Goal: Task Accomplishment & Management: Manage account settings

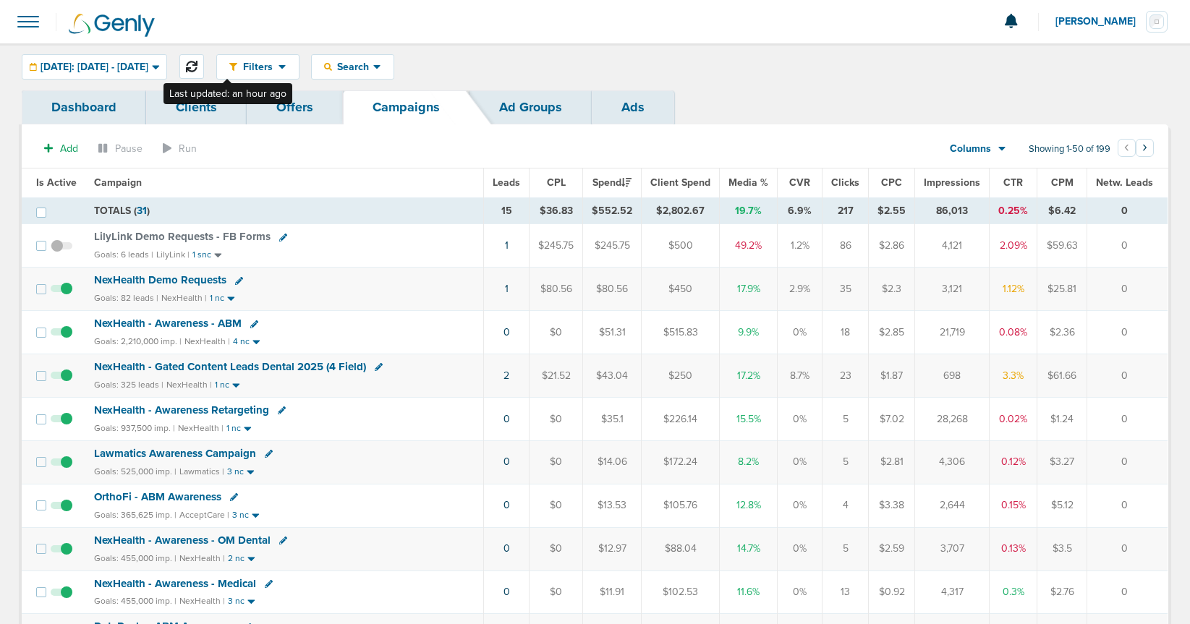
click at [204, 64] on button at bounding box center [191, 66] width 25 height 25
click at [198, 67] on icon at bounding box center [192, 67] width 12 height 12
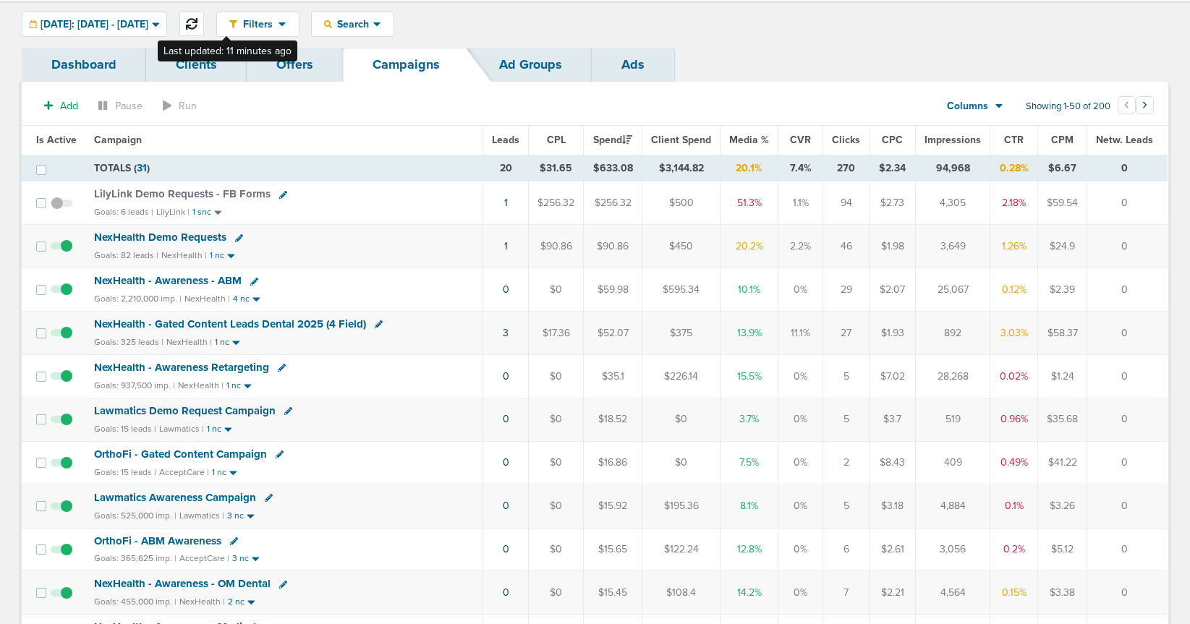
scroll to position [43, 0]
click at [154, 234] on span "NexHealth Demo Requests" at bounding box center [160, 236] width 132 height 13
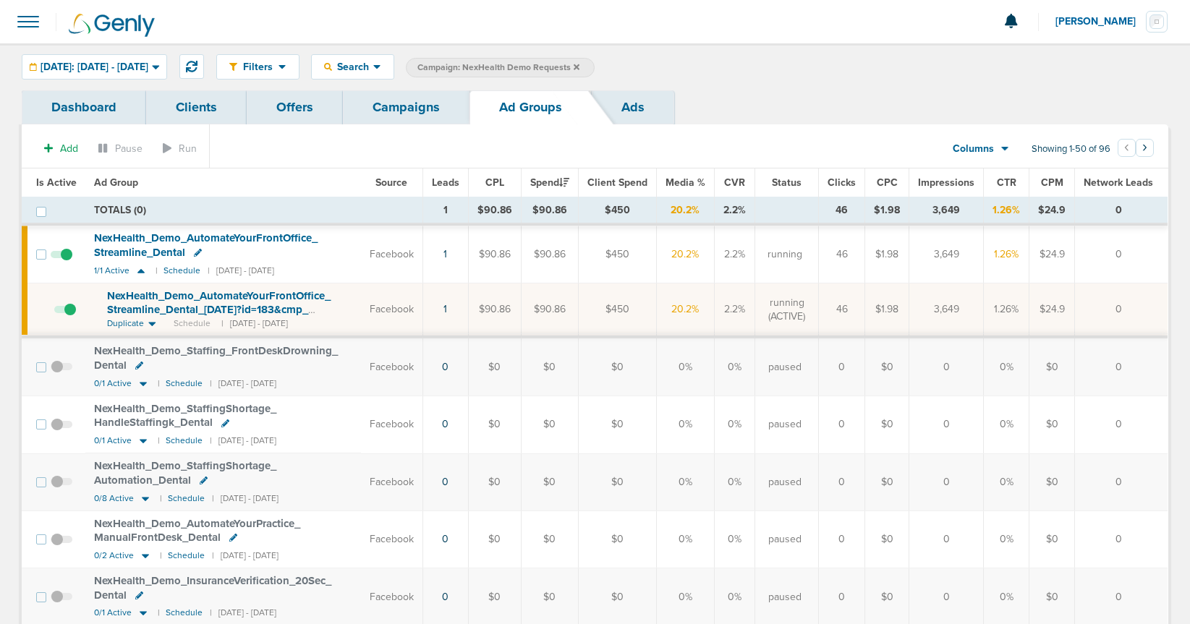
click at [208, 307] on span "NexHealth_ Demo_ AutomateYourFrontOffice_ Streamline_ Dental_ [DATE]?id=183&cmp…" at bounding box center [219, 309] width 224 height 41
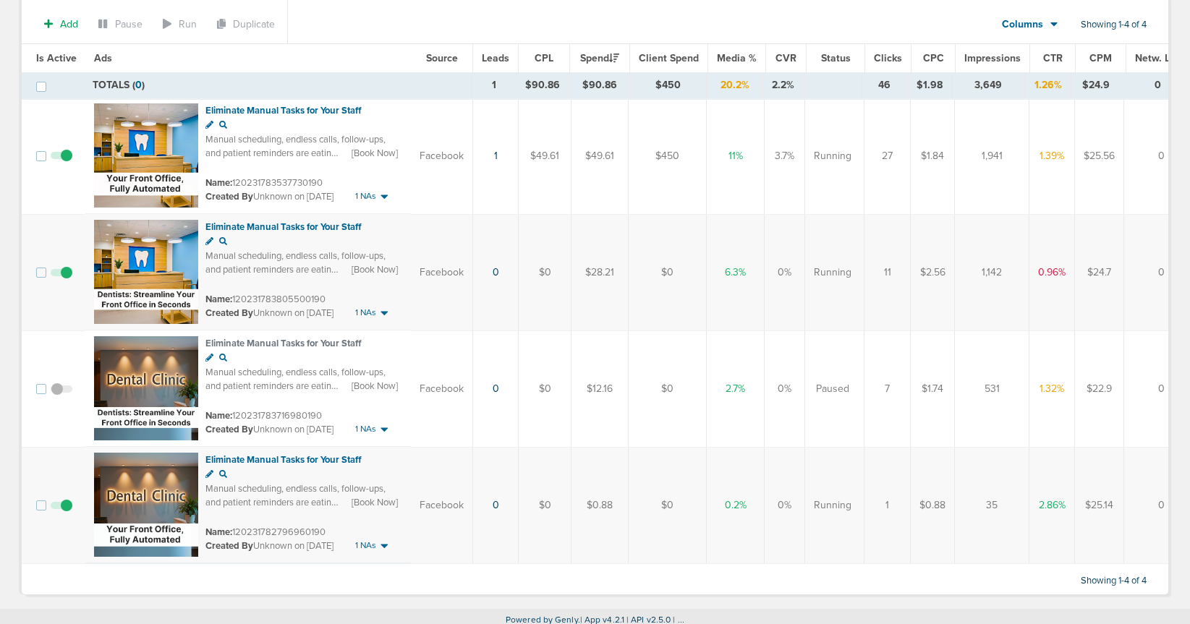
scroll to position [127, 0]
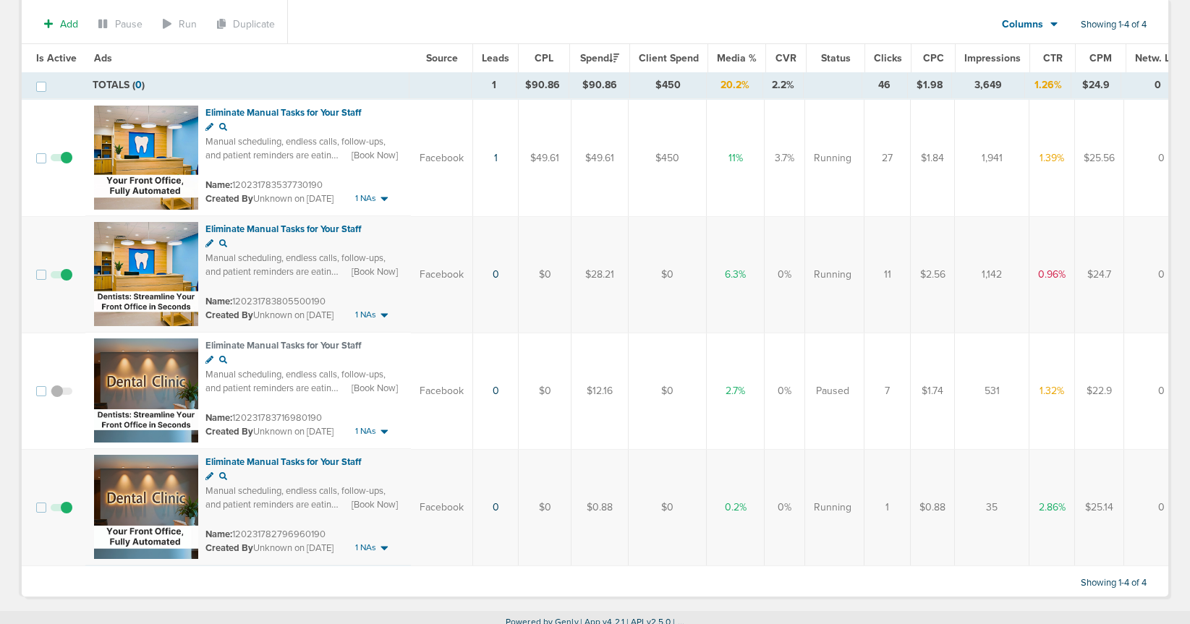
click at [66, 282] on span at bounding box center [62, 282] width 22 height 0
click at [61, 278] on input "checkbox" at bounding box center [61, 278] width 0 height 0
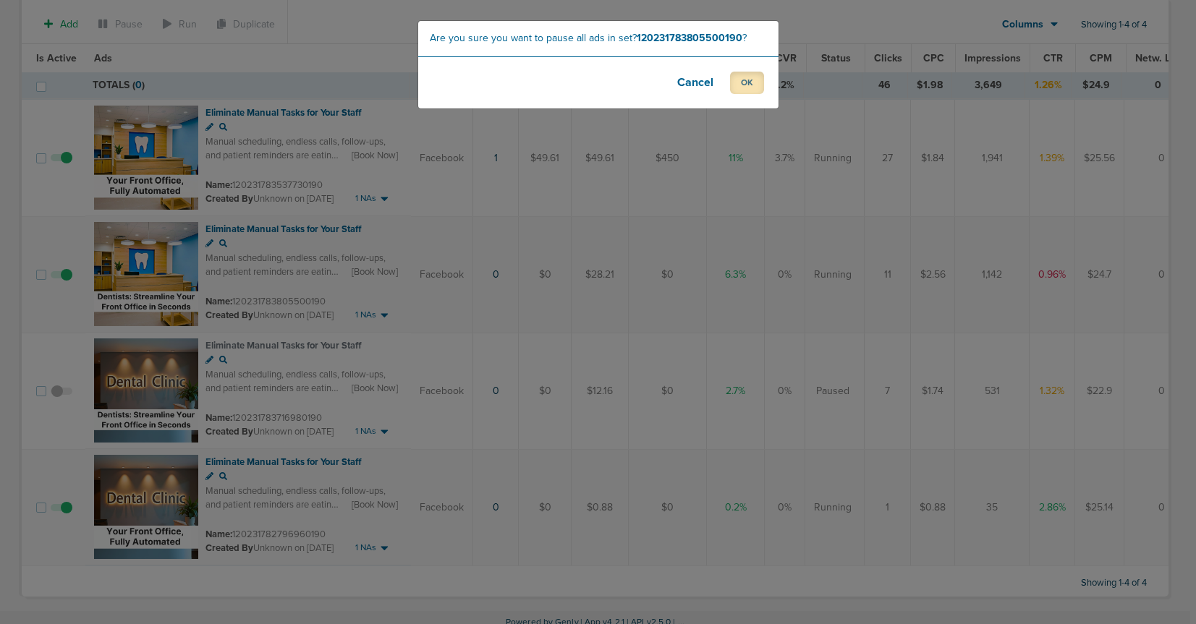
click at [749, 80] on button "OK" at bounding box center [747, 83] width 34 height 22
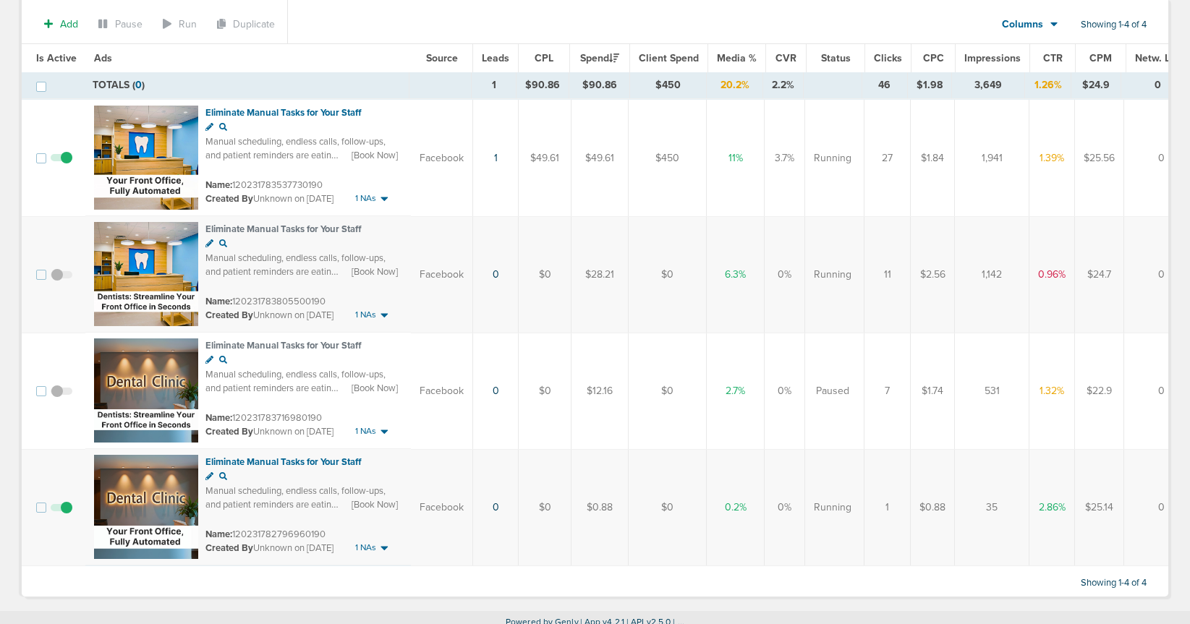
scroll to position [0, 0]
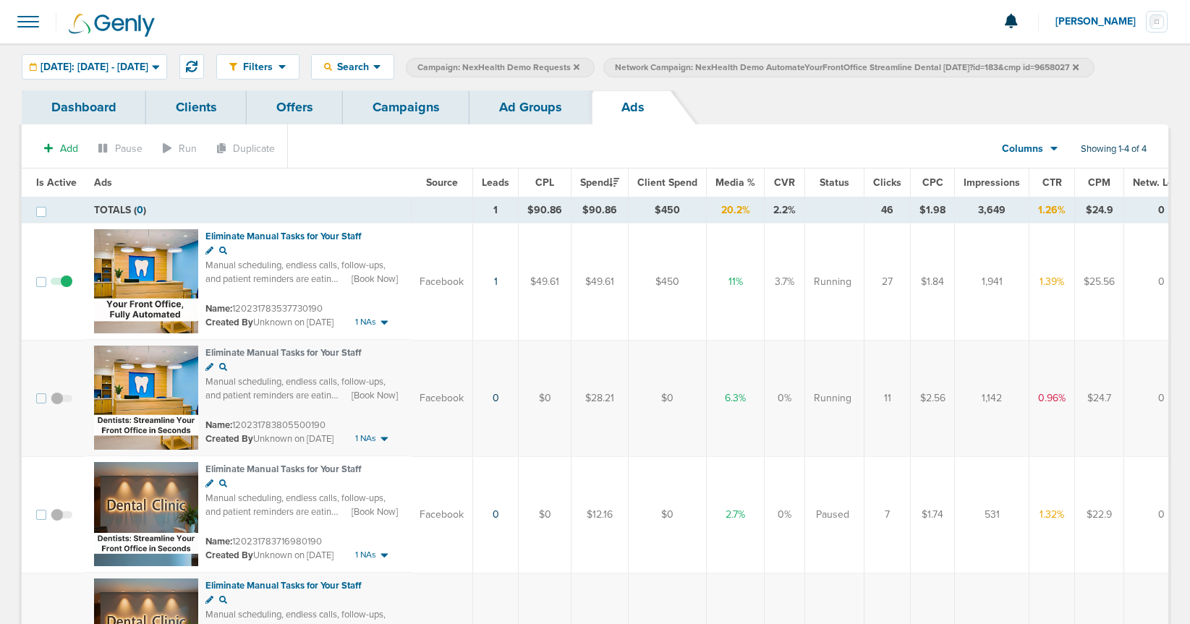
click at [390, 106] on link "Campaigns" at bounding box center [406, 107] width 127 height 34
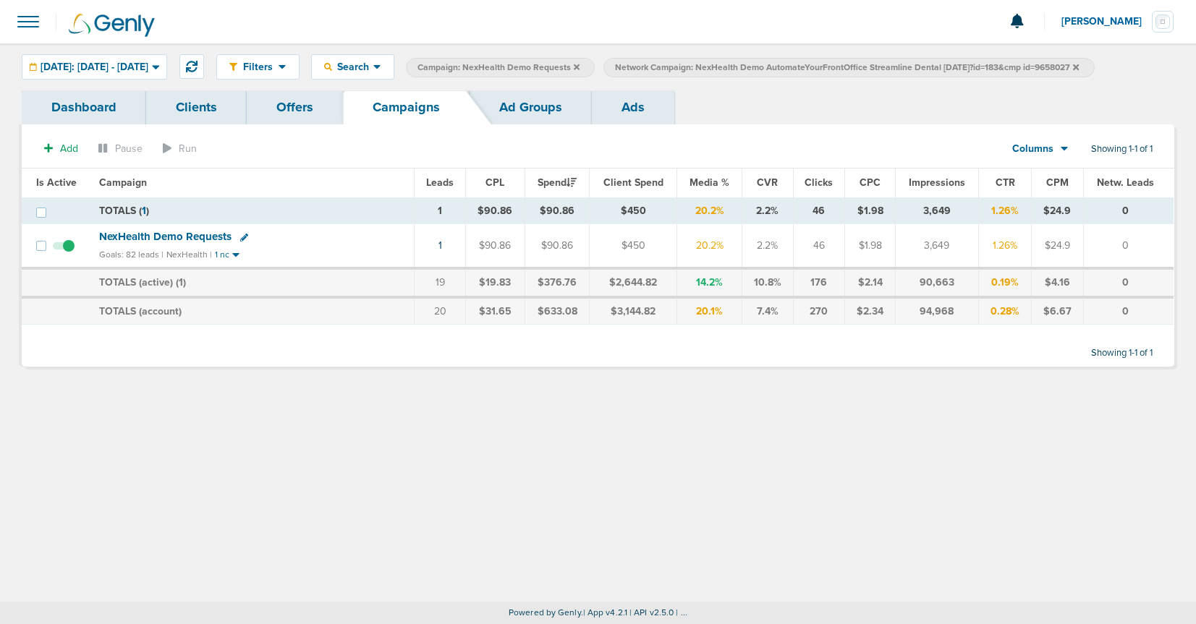
click at [580, 63] on icon at bounding box center [577, 67] width 6 height 9
click at [881, 67] on icon at bounding box center [878, 67] width 6 height 6
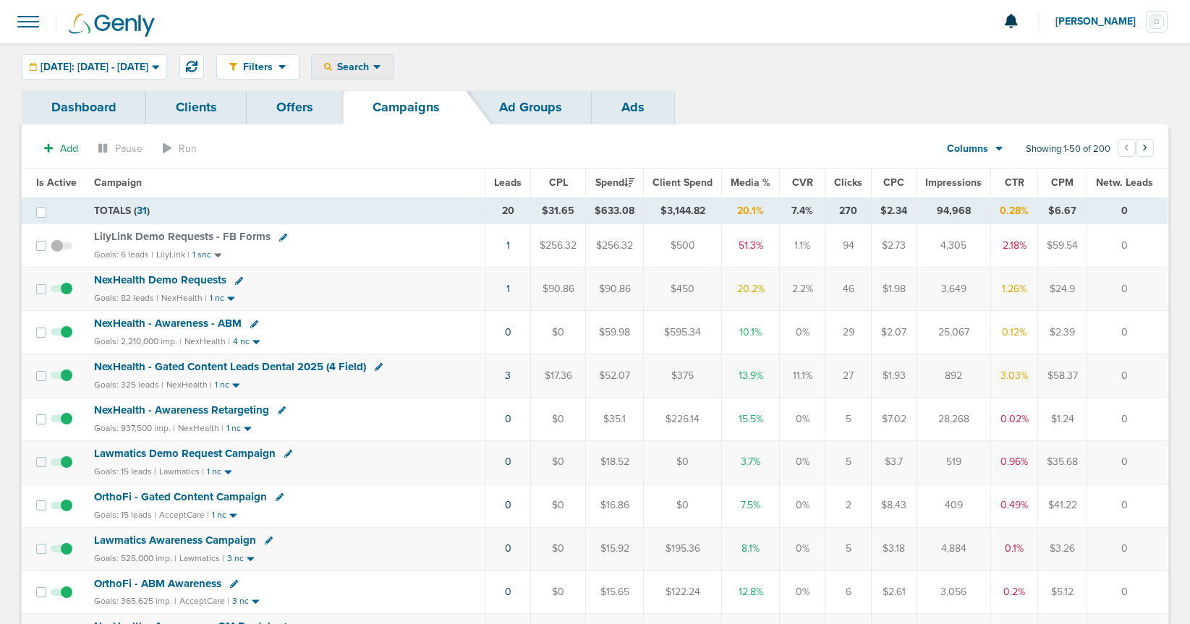
click at [373, 63] on span "Search" at bounding box center [352, 67] width 41 height 12
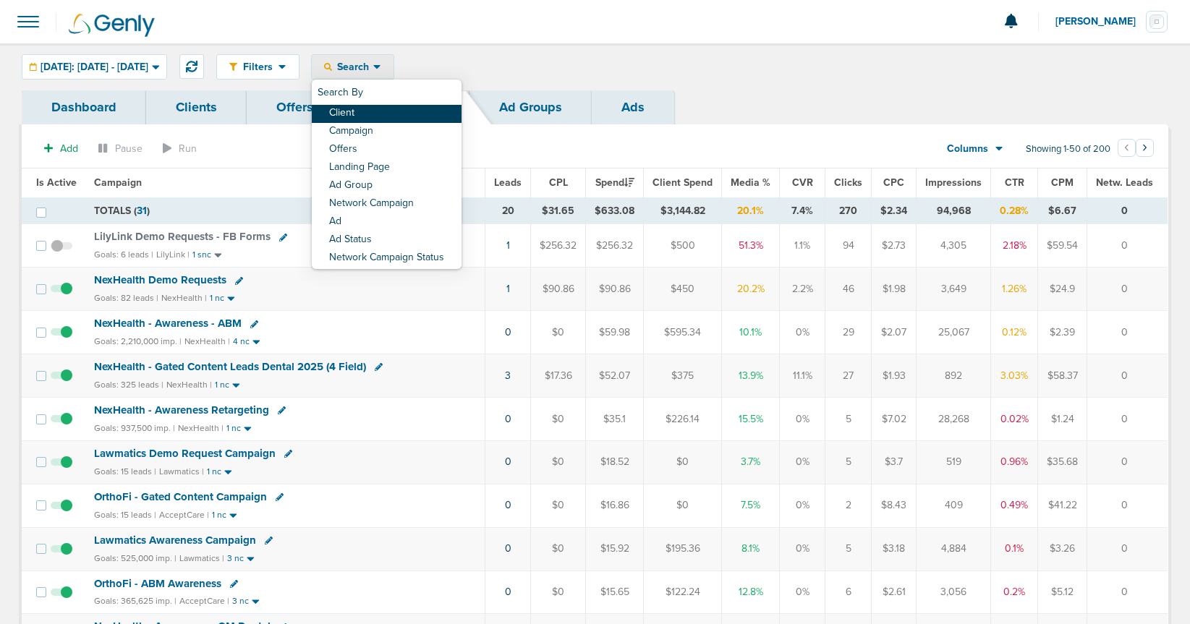
click at [391, 115] on link "Client" at bounding box center [387, 114] width 150 height 18
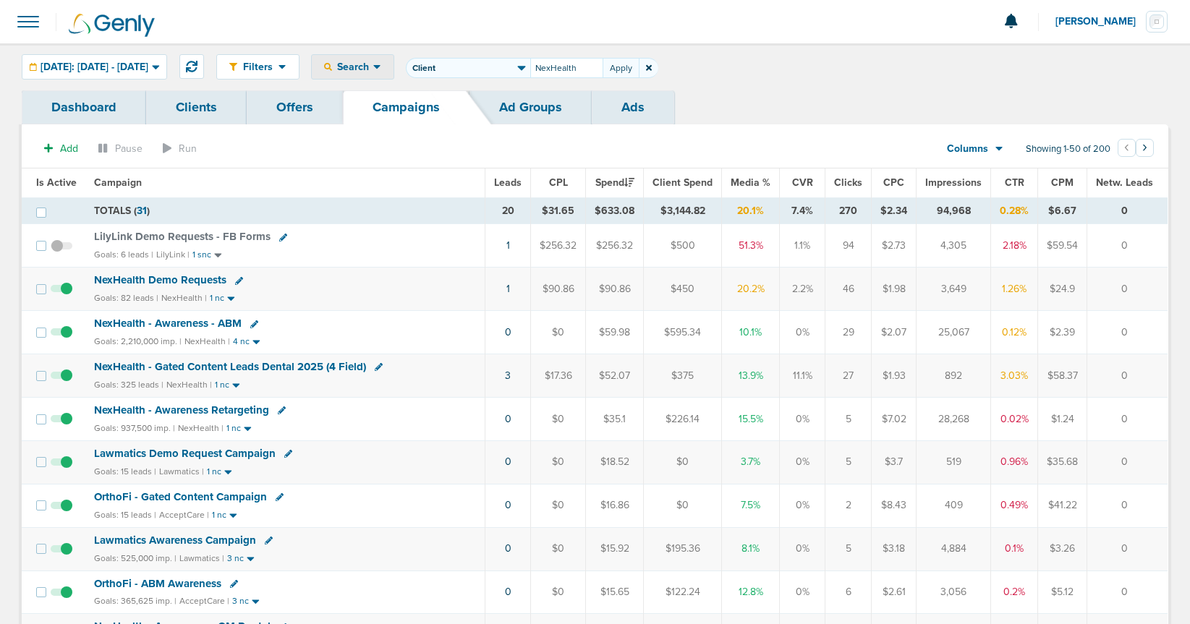
type input "NexHealth"
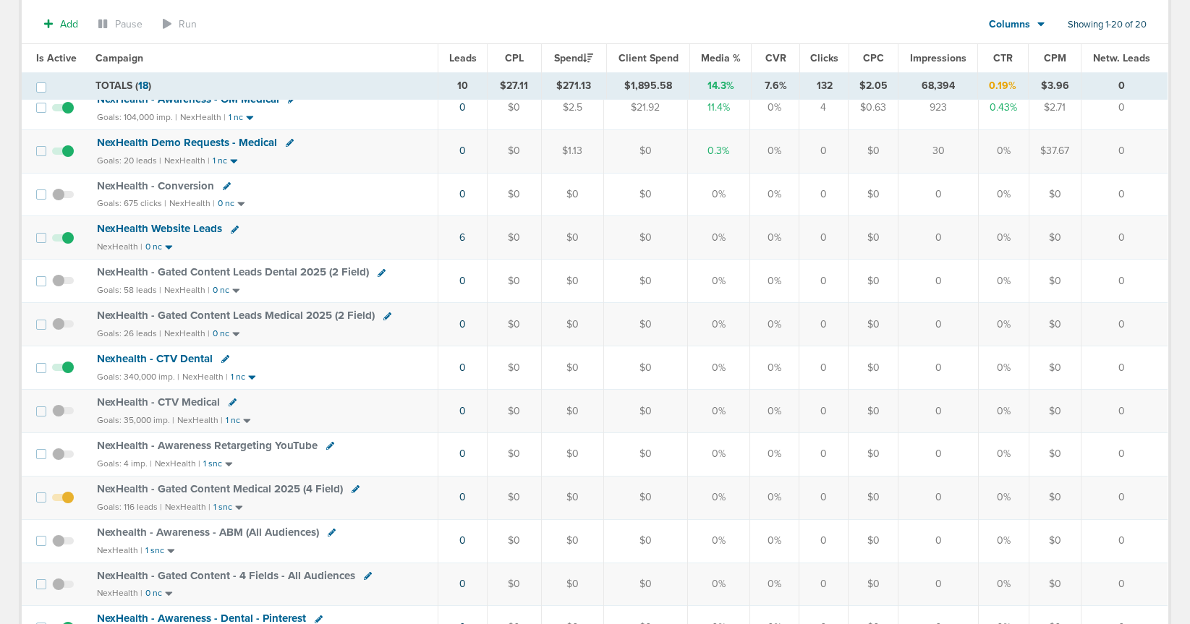
scroll to position [402, 0]
click at [356, 489] on icon at bounding box center [356, 489] width 8 height 8
select select
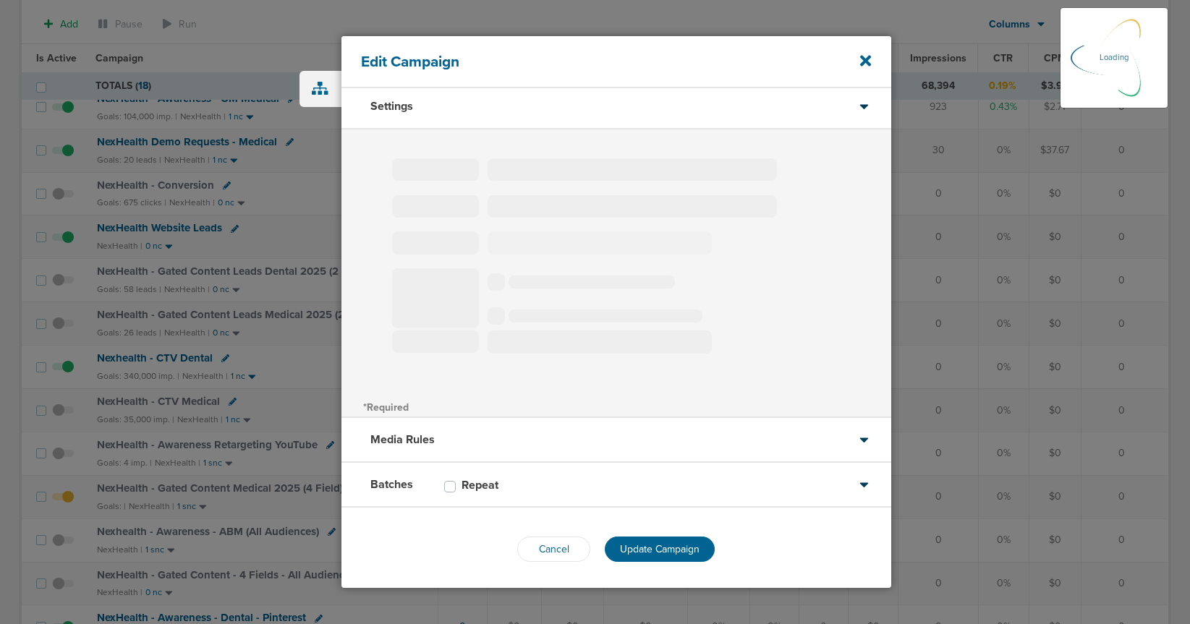
type input "NexHealth - Gated Content Medical 2025 (4 Field)"
select select "Leads"
radio input "true"
select select "readWrite"
checkbox input "true"
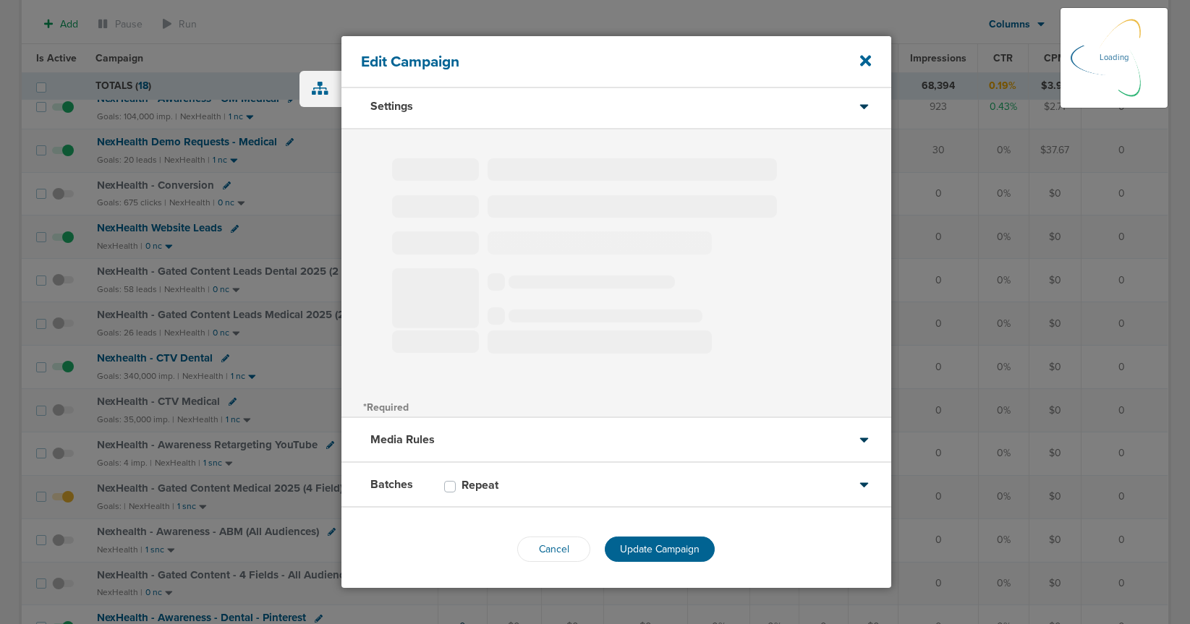
select select "1"
select select "2"
select select "3"
select select "4"
select select "6"
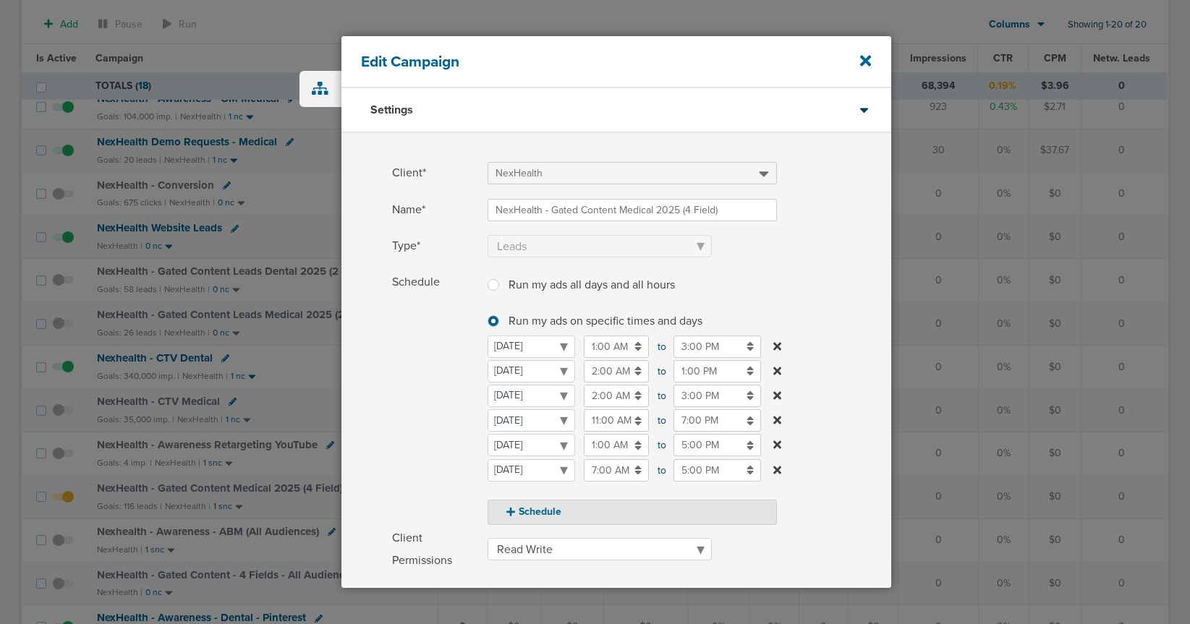
scroll to position [1, 0]
click at [599, 416] on input "11:00 AM" at bounding box center [616, 420] width 65 height 22
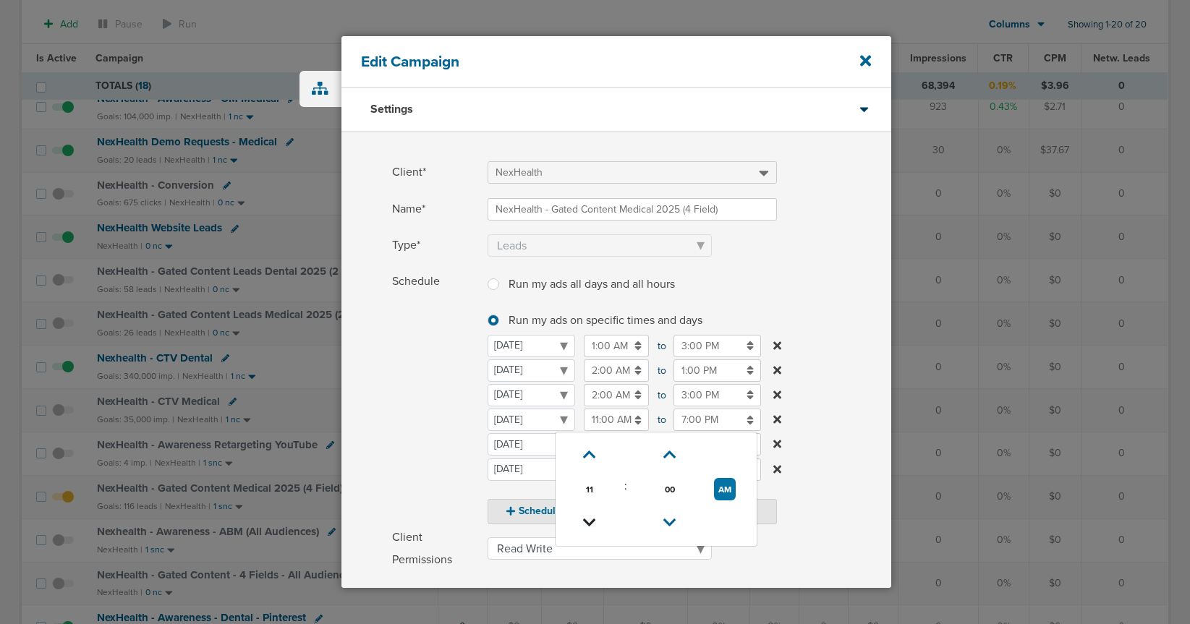
scroll to position [0, 0]
click at [585, 519] on icon at bounding box center [589, 523] width 13 height 9
click at [674, 449] on icon at bounding box center [669, 453] width 13 height 9
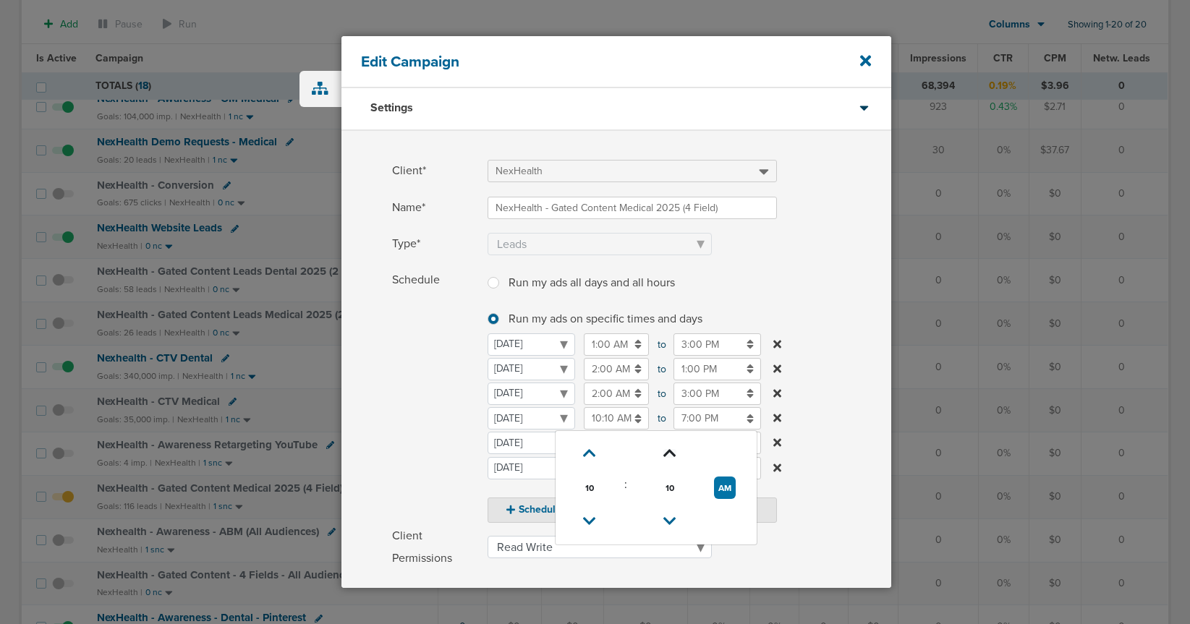
click at [674, 449] on icon at bounding box center [669, 453] width 13 height 9
click at [674, 450] on icon at bounding box center [669, 454] width 13 height 9
type input "10:30 AM"
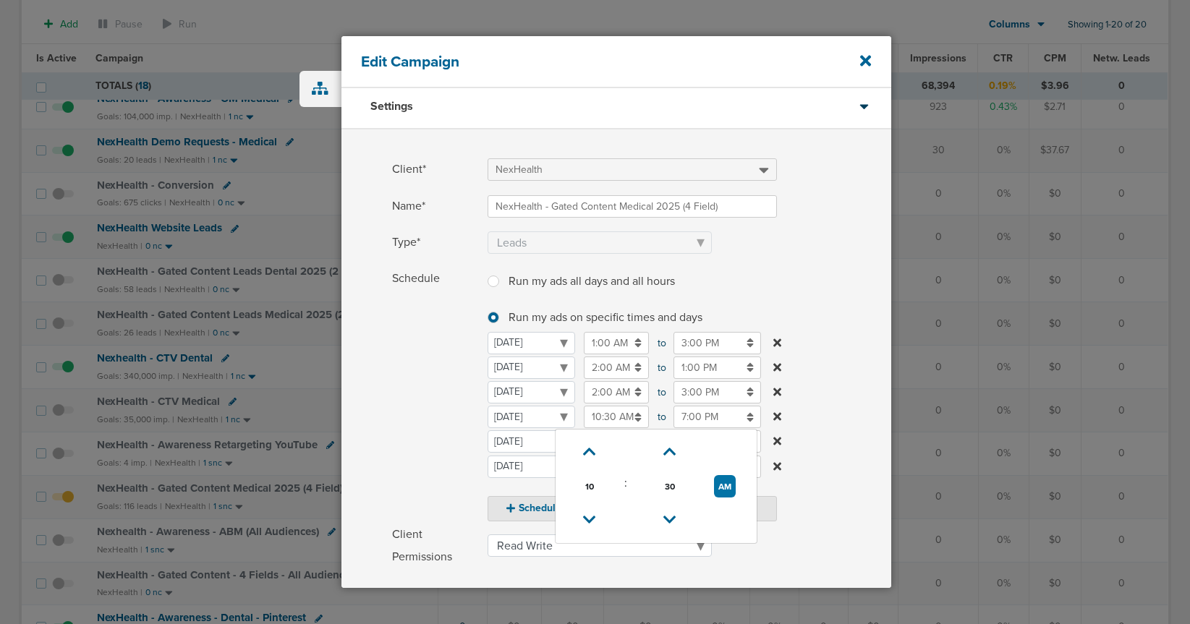
scroll to position [2, 0]
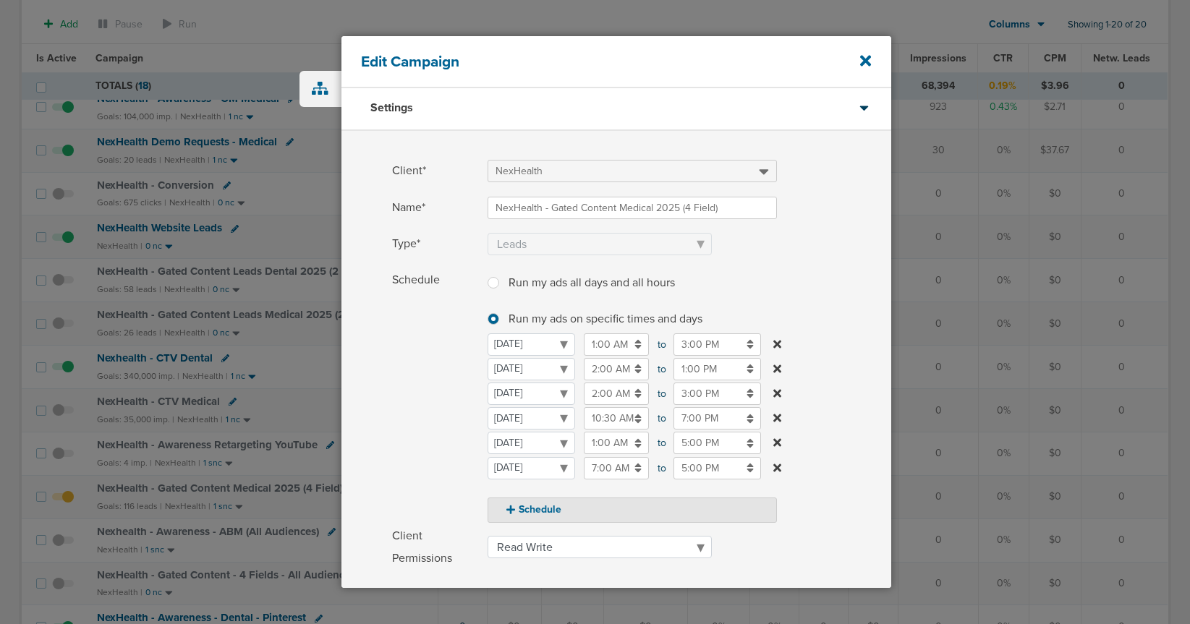
click at [428, 415] on span "Schedule" at bounding box center [435, 395] width 87 height 253
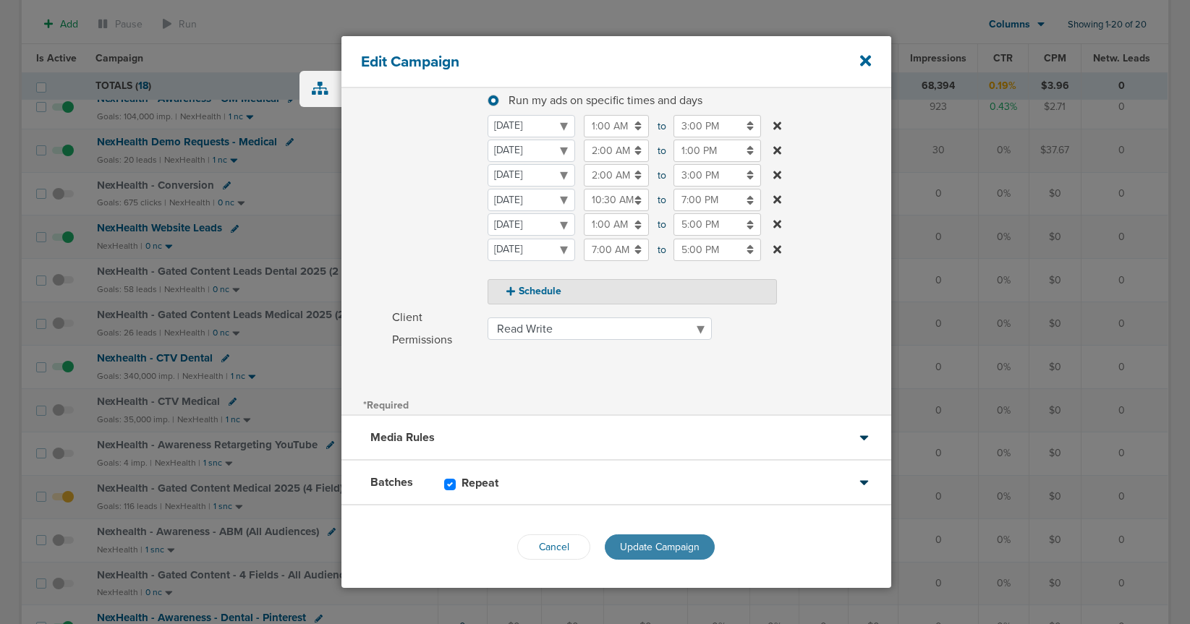
click at [663, 548] on span "Update Campaign" at bounding box center [660, 547] width 80 height 12
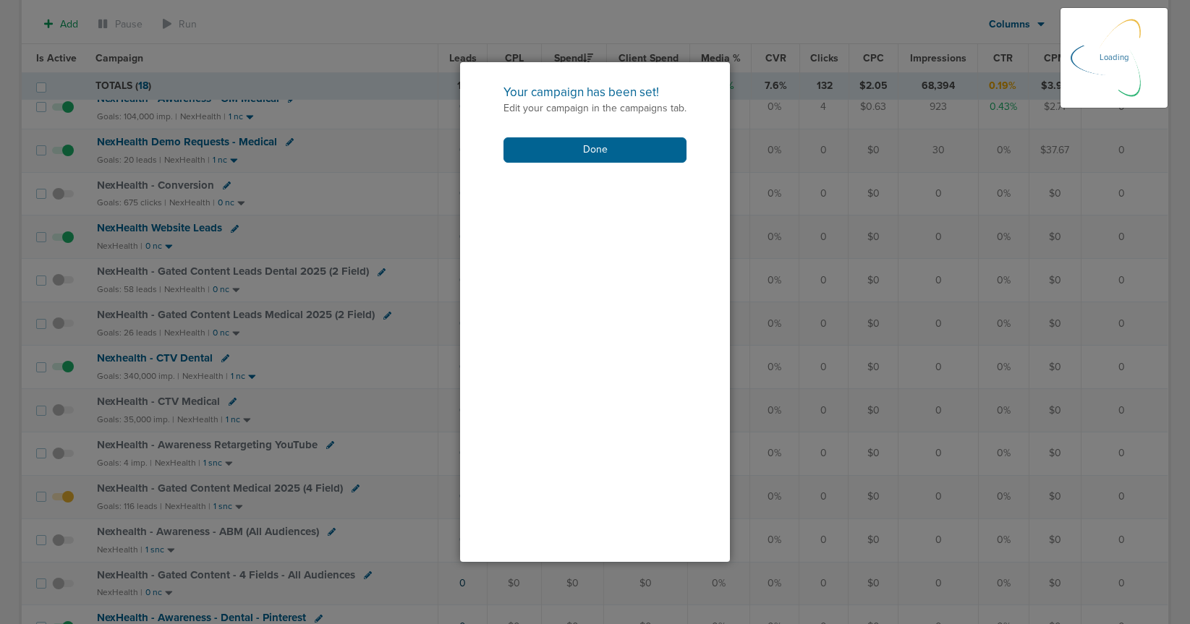
scroll to position [177, 0]
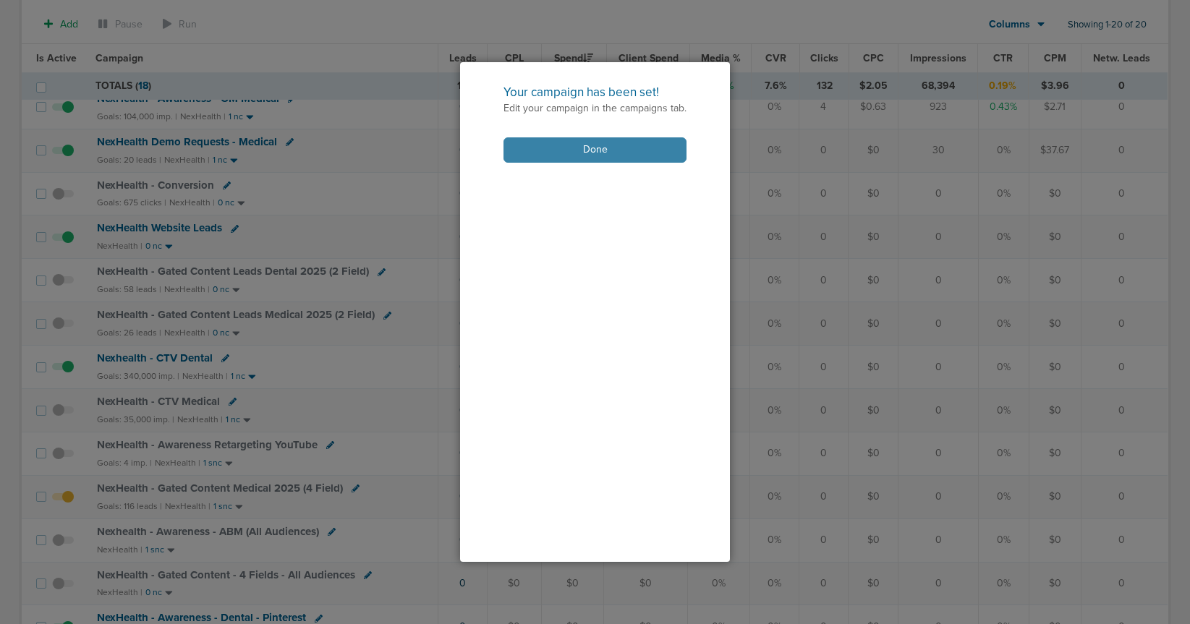
click at [530, 158] on button "Done" at bounding box center [595, 149] width 183 height 25
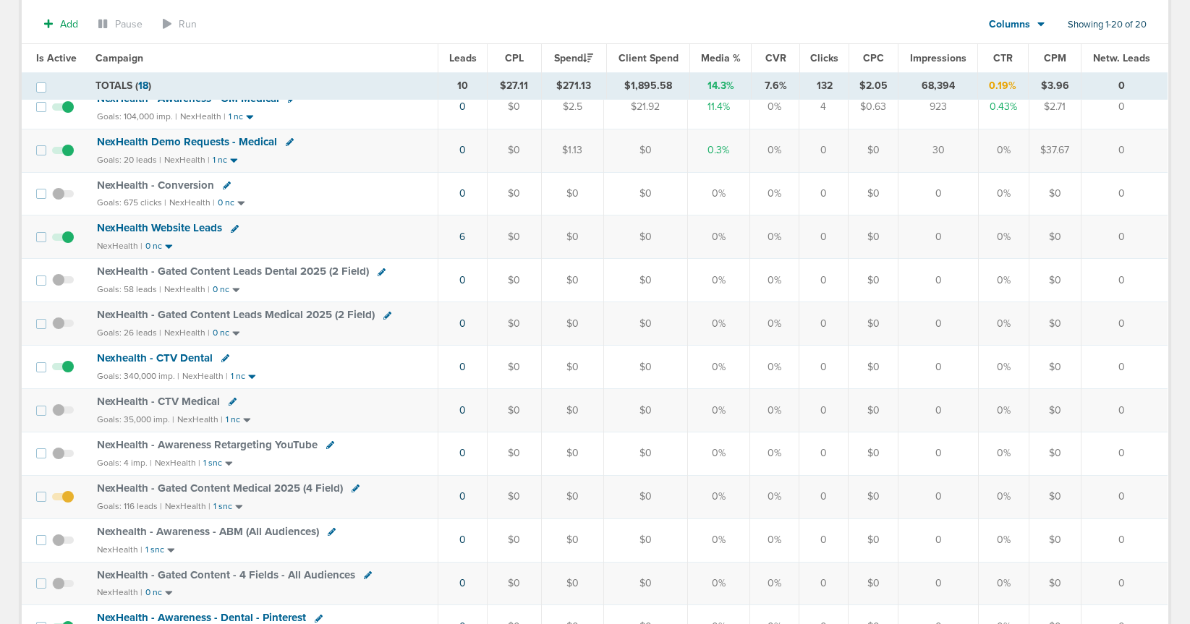
scroll to position [0, 0]
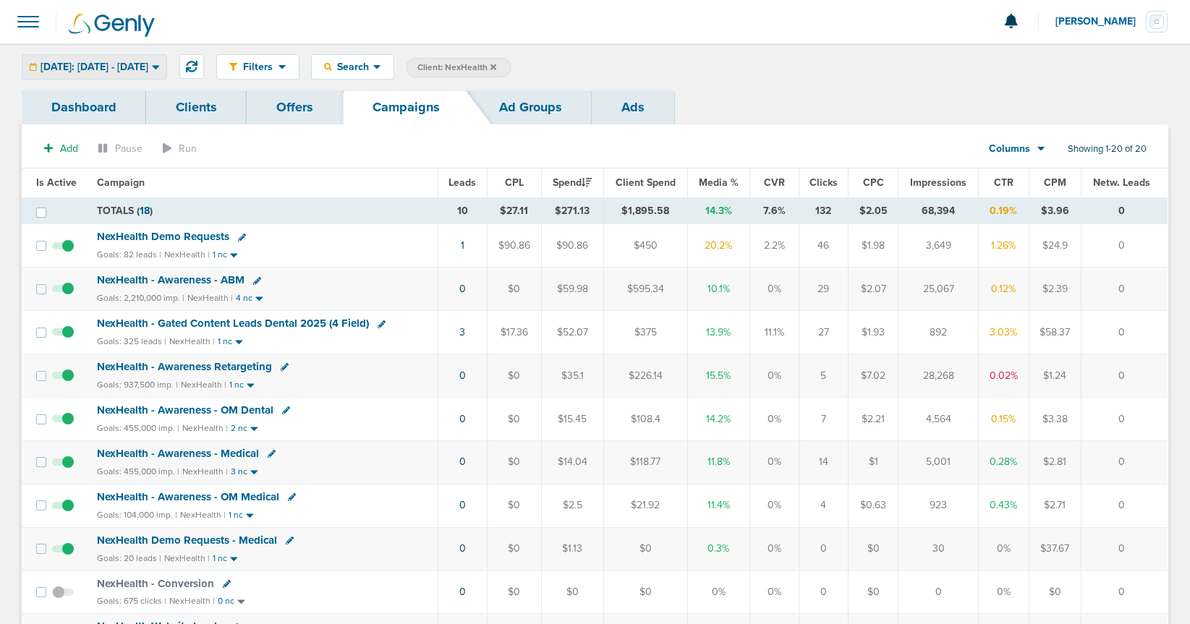
click at [134, 70] on span "[DATE]: [DATE] - [DATE]" at bounding box center [95, 67] width 108 height 10
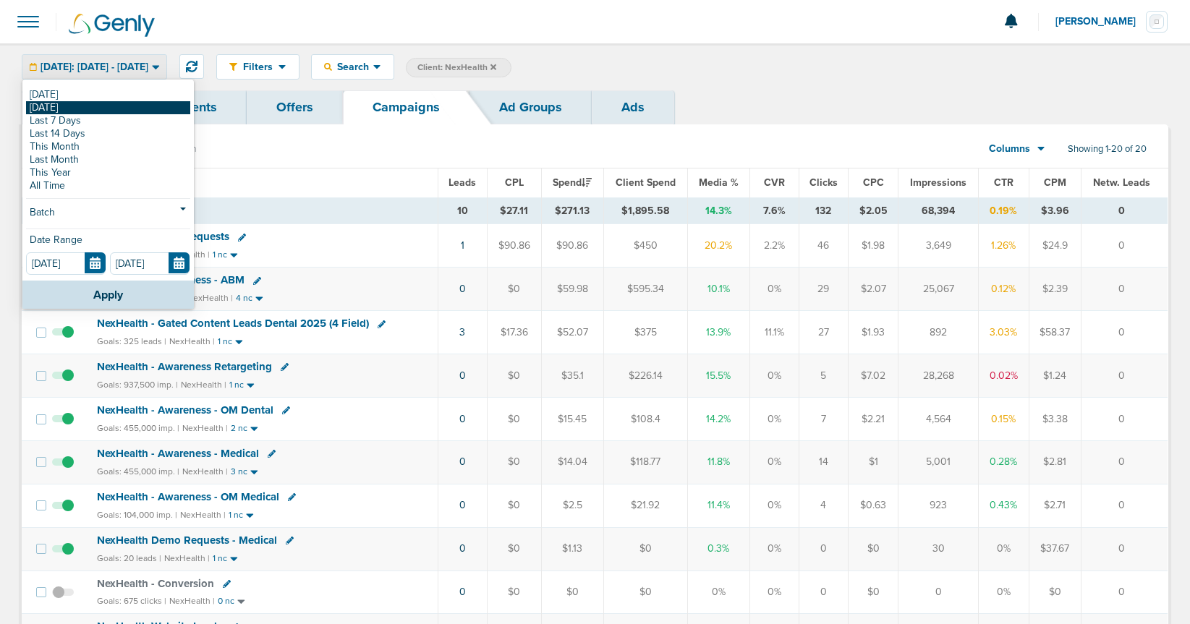
click at [103, 110] on link "[DATE]" at bounding box center [108, 107] width 164 height 13
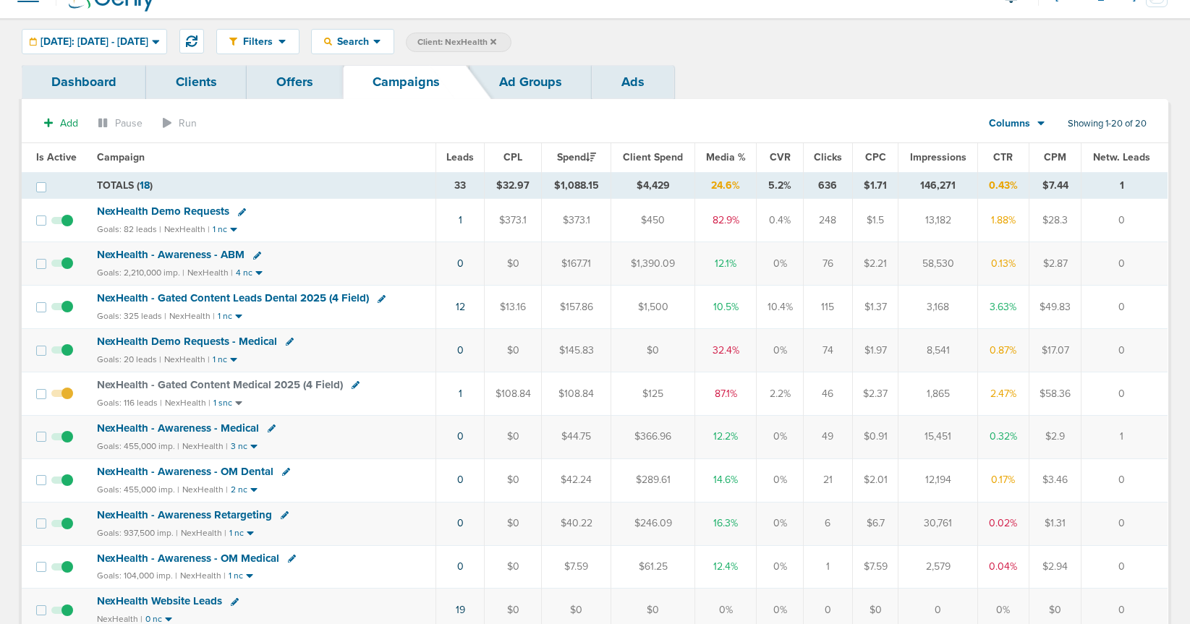
scroll to position [22, 0]
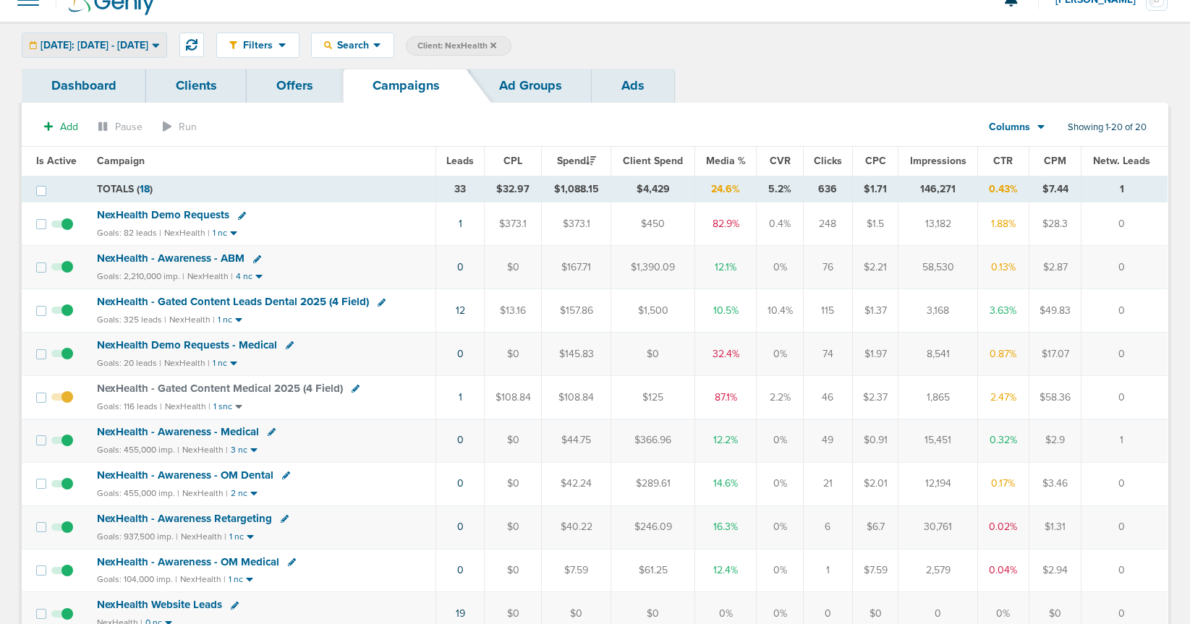
click at [127, 44] on span "[DATE]: [DATE] - [DATE]" at bounding box center [95, 46] width 108 height 10
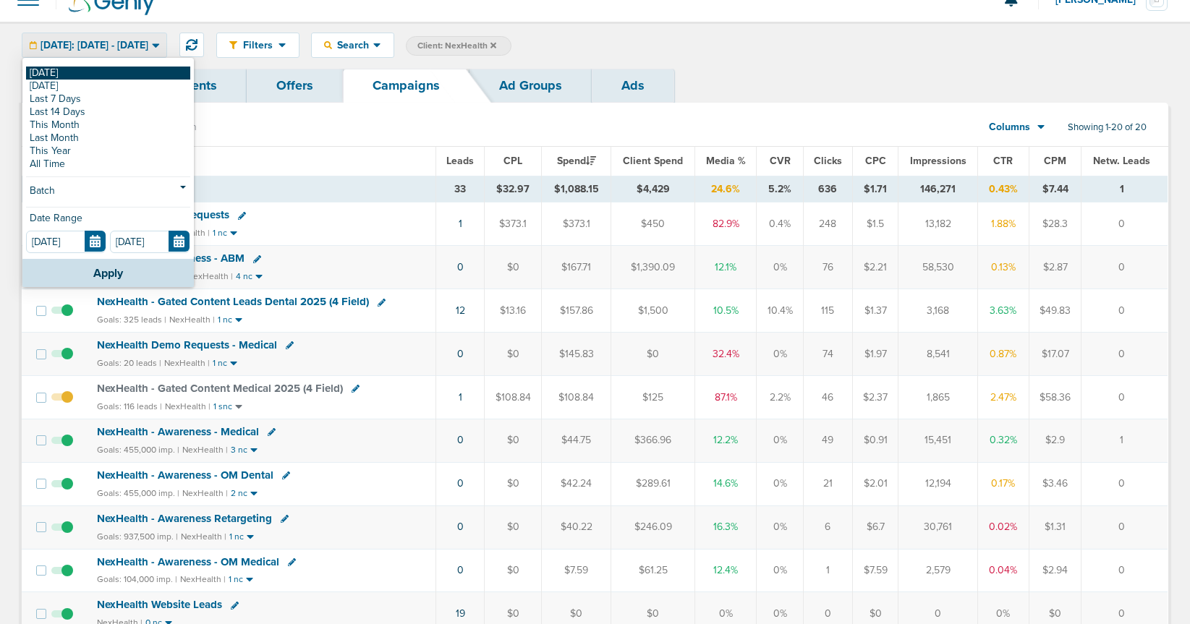
click at [119, 73] on link "[DATE]" at bounding box center [108, 73] width 164 height 13
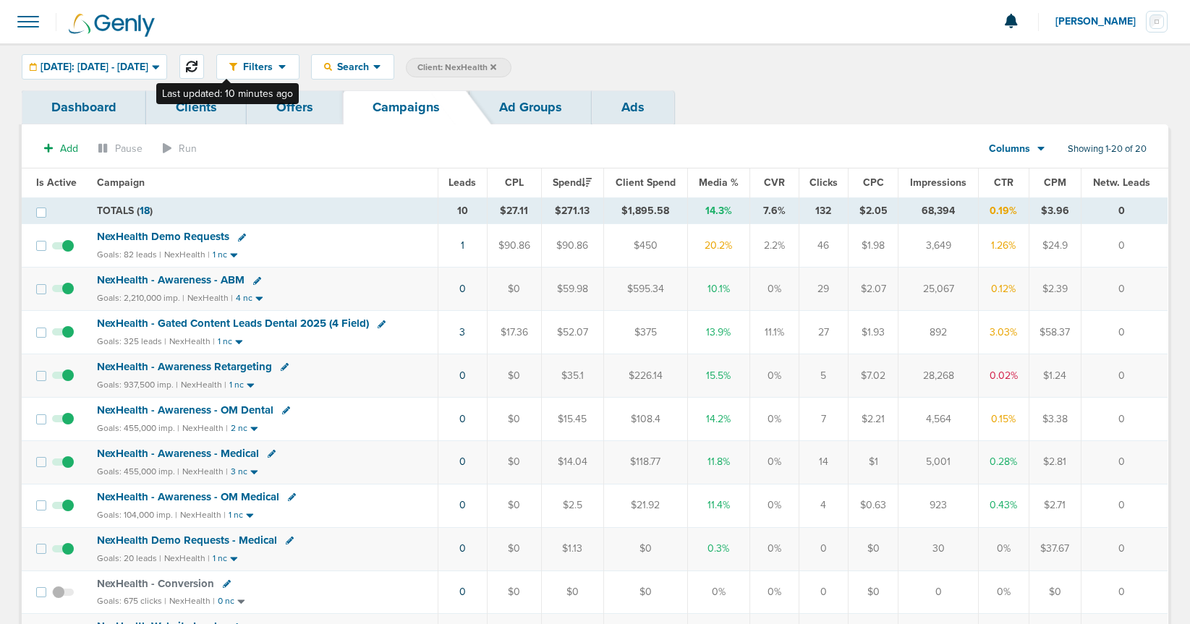
click at [198, 67] on icon at bounding box center [192, 67] width 12 height 12
click at [138, 239] on span "NexHealth Demo Requests" at bounding box center [163, 236] width 132 height 13
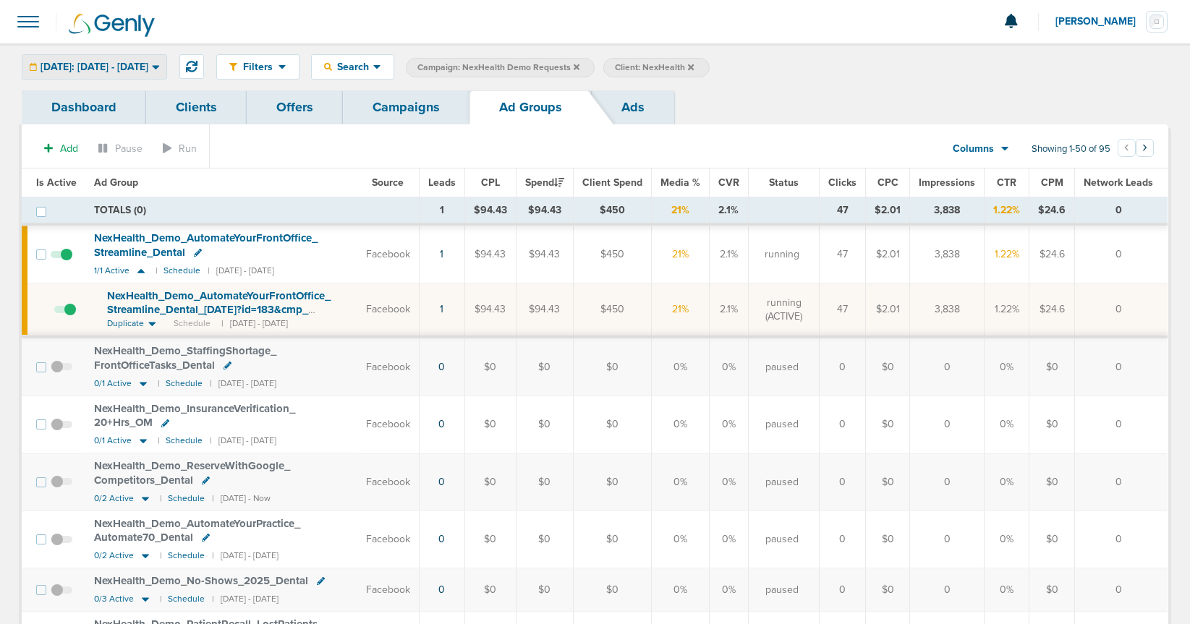
click at [106, 65] on span "[DATE]: [DATE] - [DATE]" at bounding box center [95, 67] width 108 height 10
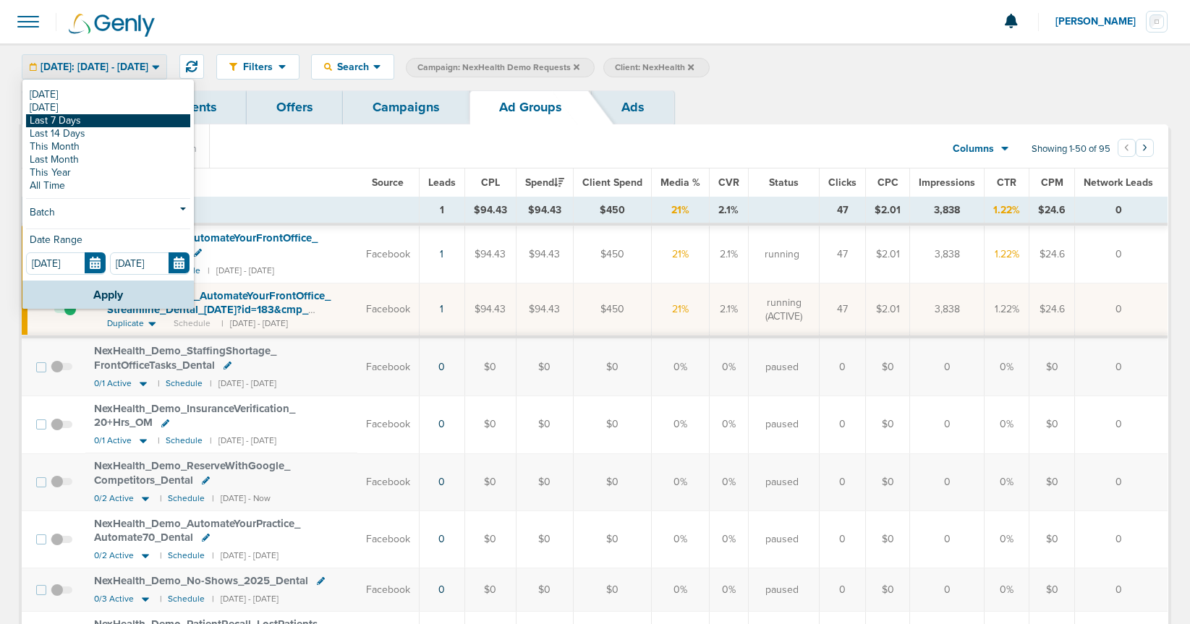
click at [81, 121] on link "Last 7 Days" at bounding box center [108, 120] width 164 height 13
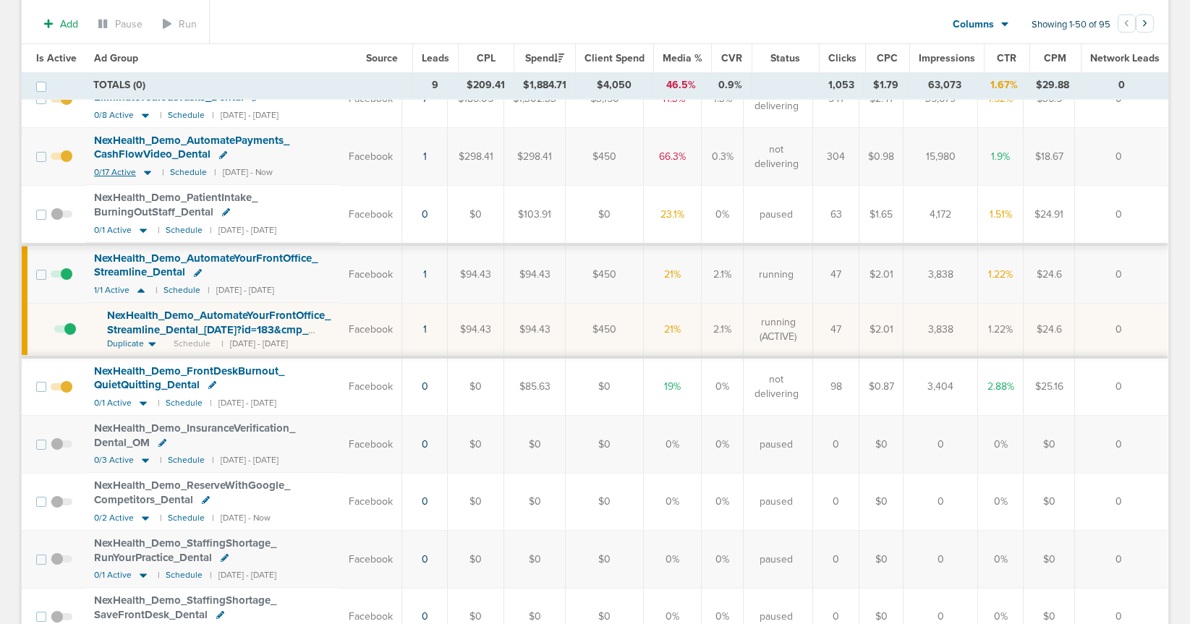
scroll to position [201, 0]
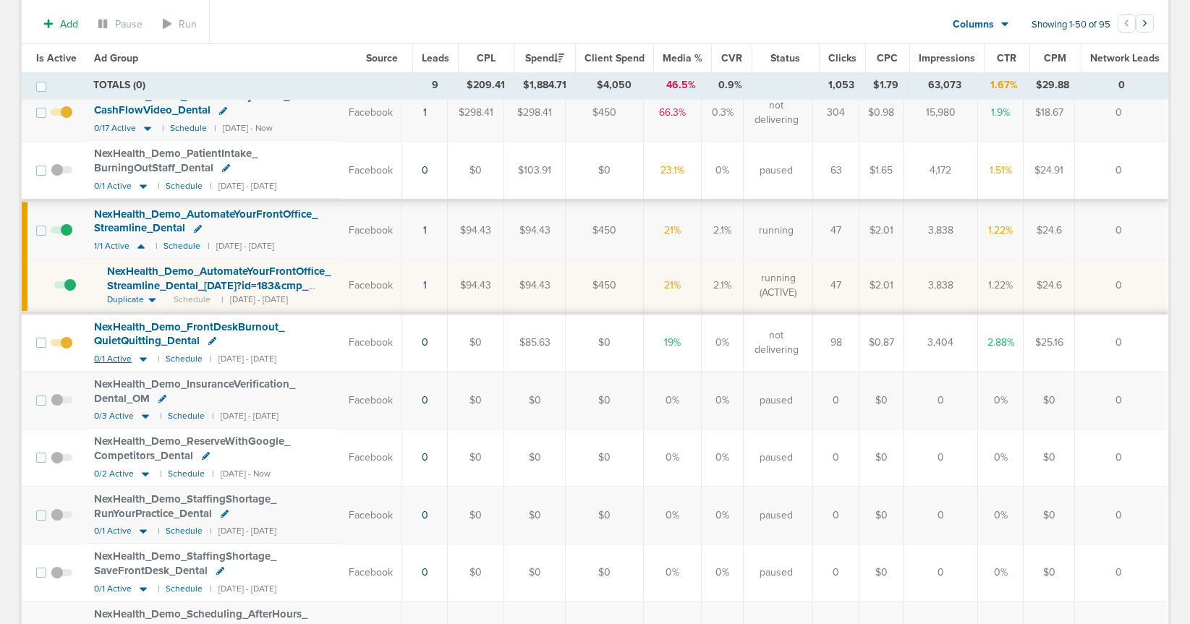
click at [142, 360] on icon at bounding box center [143, 359] width 7 height 4
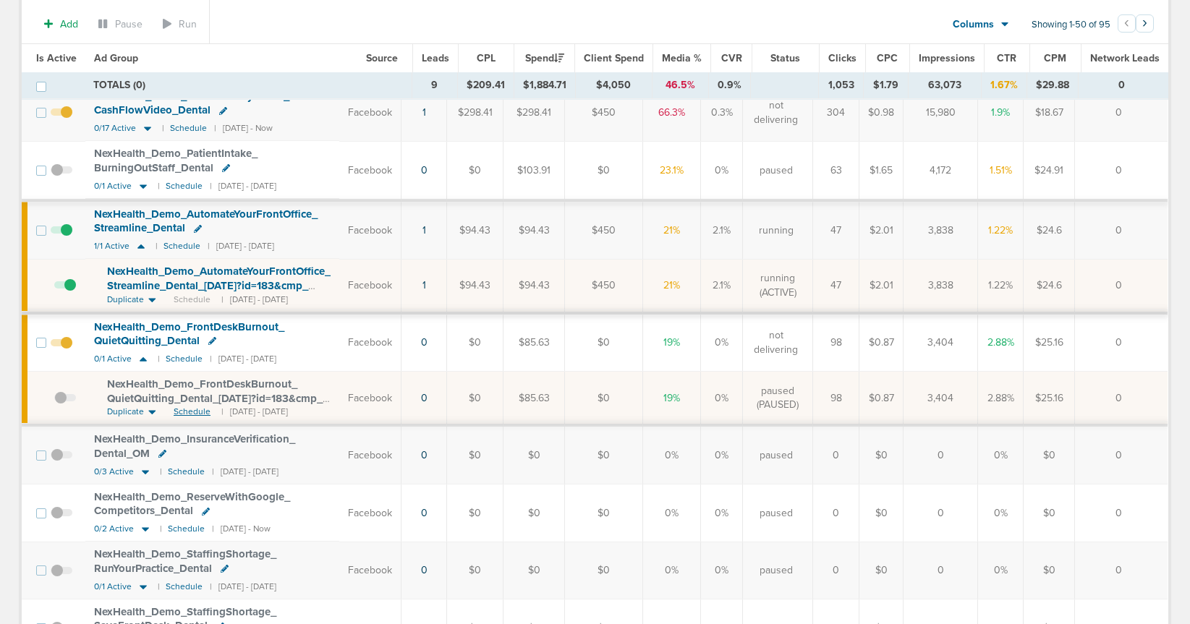
click at [185, 415] on span "Schedule" at bounding box center [192, 412] width 37 height 12
click at [63, 405] on span at bounding box center [65, 405] width 22 height 0
click at [54, 401] on input "checkbox" at bounding box center [54, 401] width 0 height 0
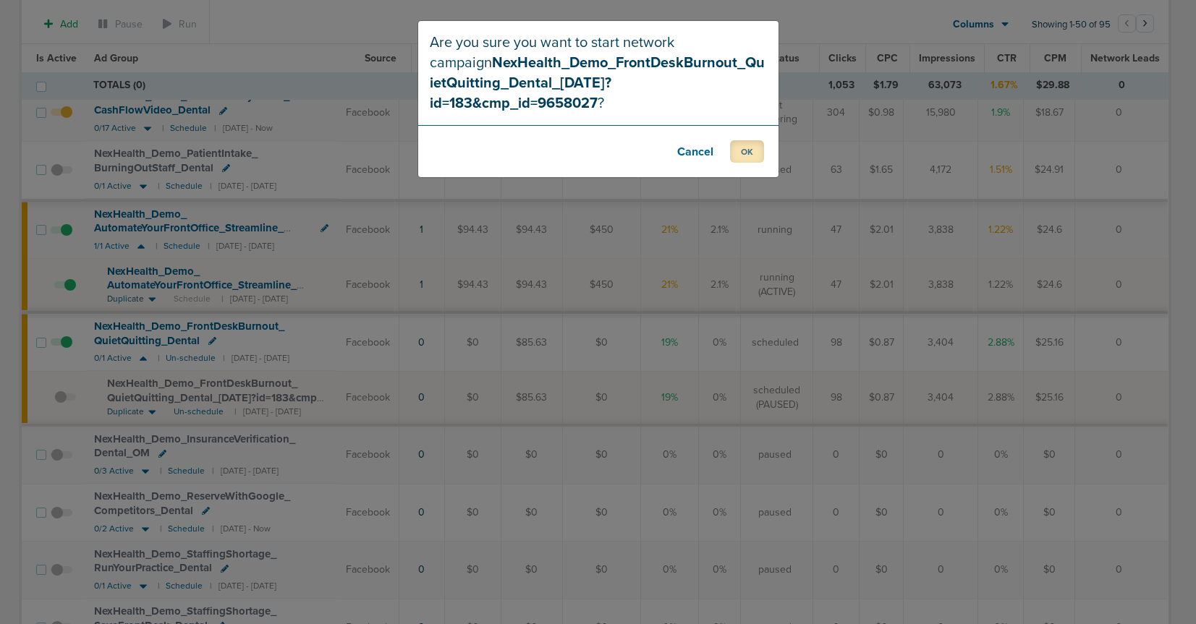
click at [750, 140] on button "OK" at bounding box center [747, 151] width 34 height 22
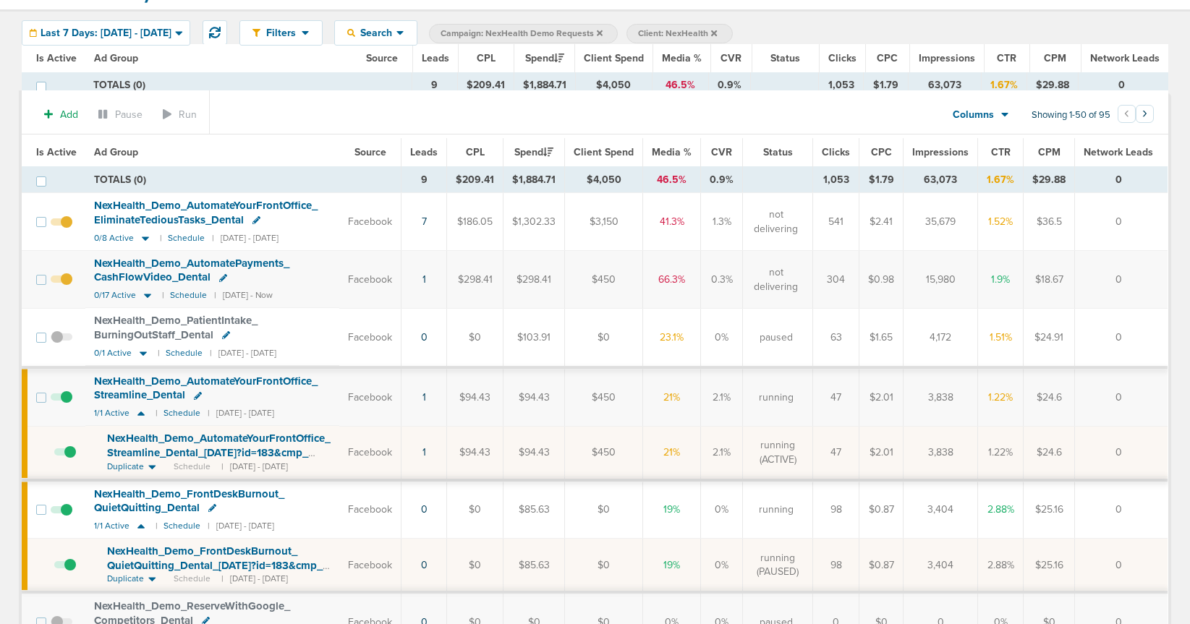
scroll to position [0, 0]
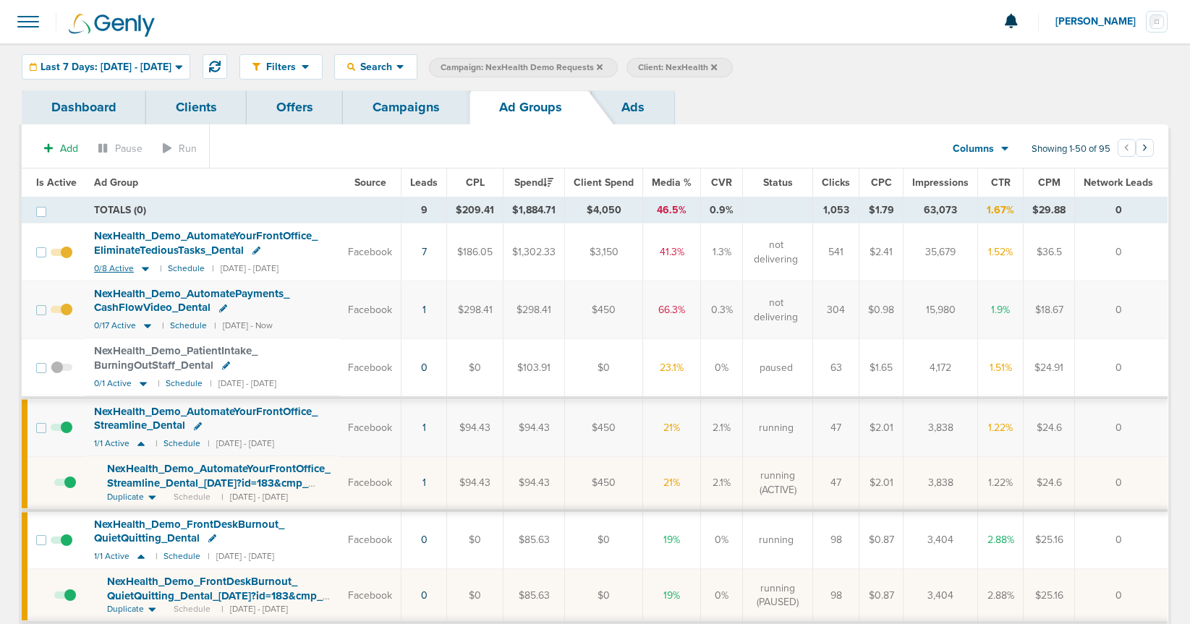
click at [142, 269] on icon at bounding box center [145, 269] width 7 height 4
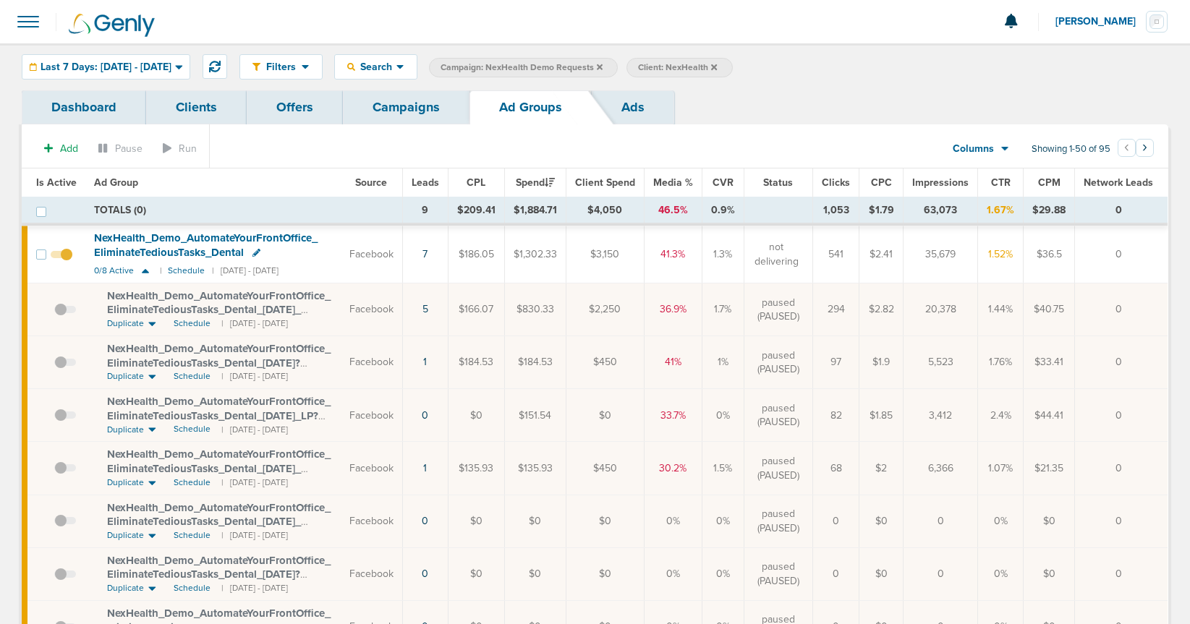
click at [412, 115] on link "Campaigns" at bounding box center [406, 107] width 127 height 34
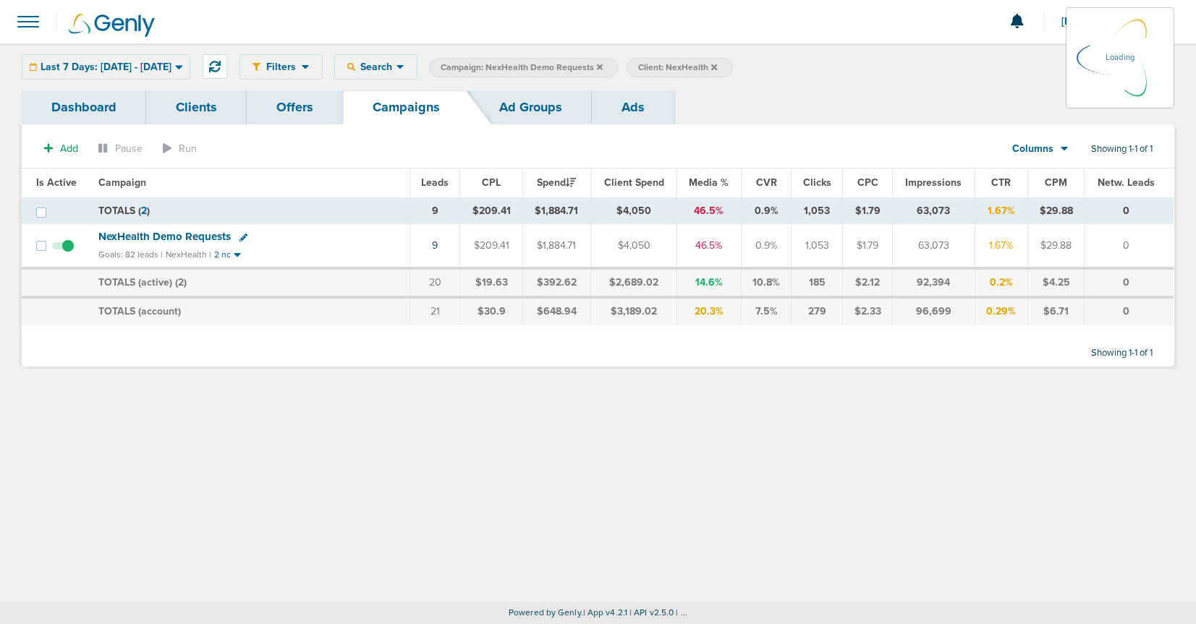
click at [603, 67] on icon at bounding box center [600, 67] width 6 height 6
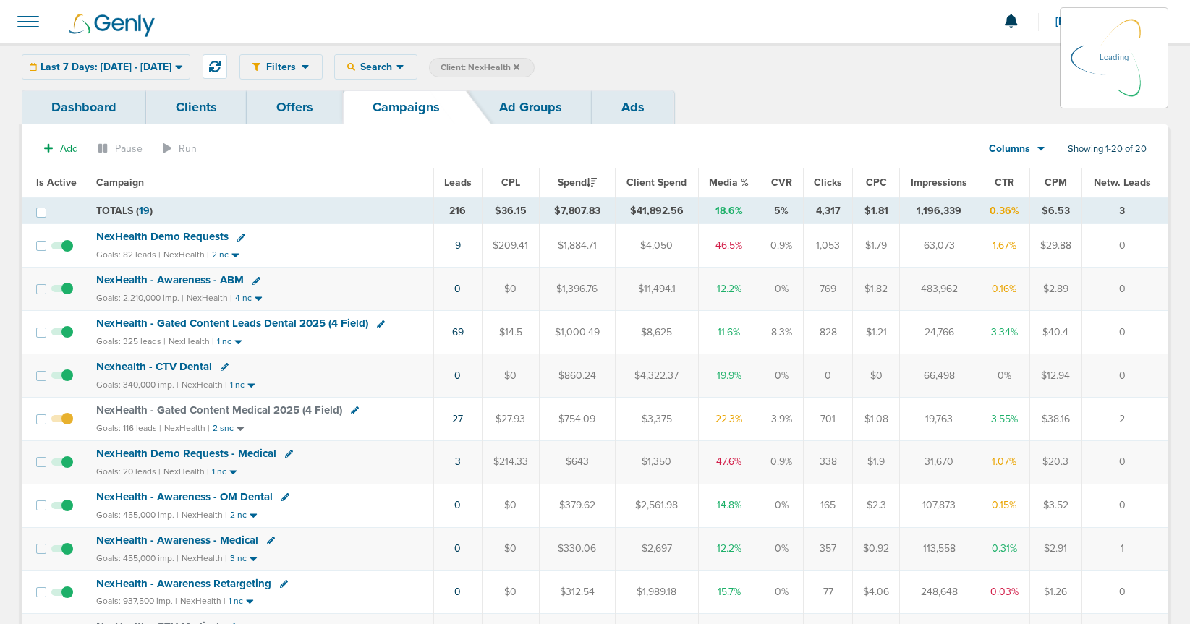
click at [125, 65] on div "Last 7 Days: [DATE] - [DATE] [DATE] [DATE] Last 7 Days Last 14 Days This Month …" at bounding box center [106, 66] width 169 height 25
click at [94, 75] on div "Last 7 Days: [DATE] - [DATE] [DATE] [DATE] Last 7 Days Last 14 Days This Month …" at bounding box center [106, 66] width 169 height 25
click at [88, 69] on span "Last 7 Days: [DATE] - [DATE]" at bounding box center [106, 67] width 131 height 10
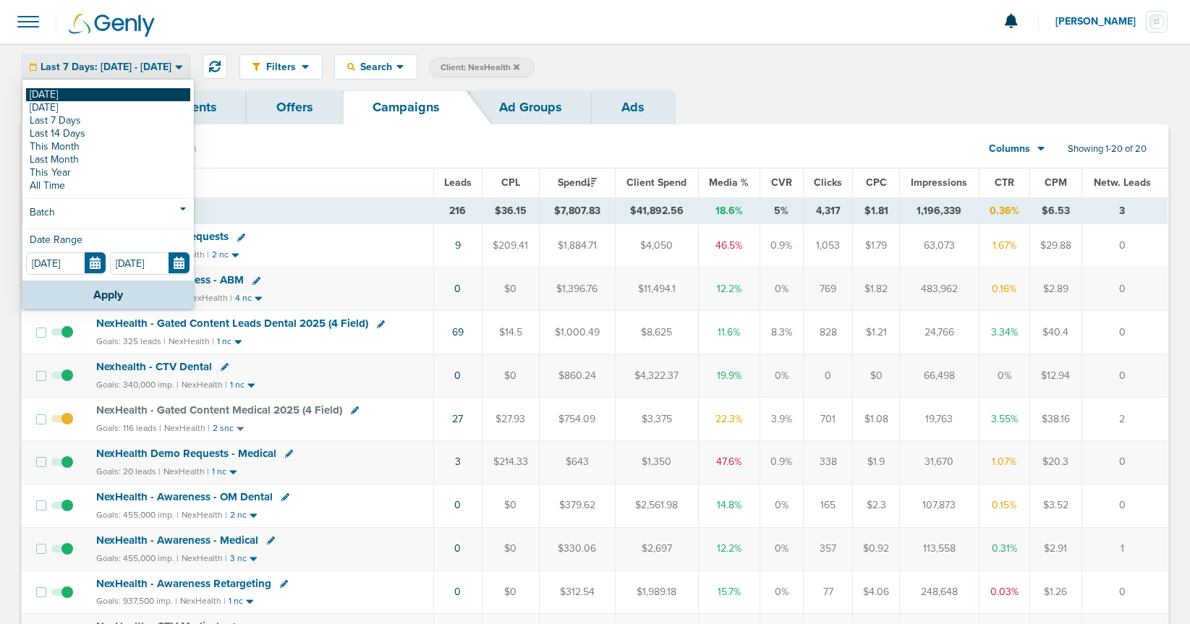
click at [80, 90] on link "[DATE]" at bounding box center [108, 94] width 164 height 13
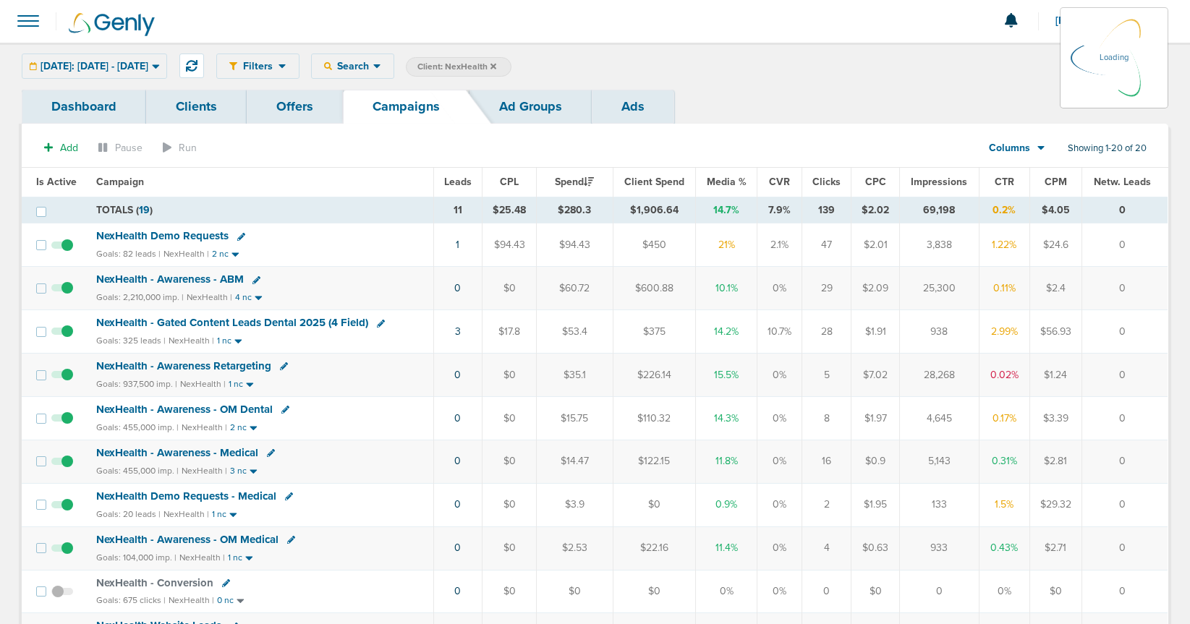
click at [496, 67] on icon at bounding box center [494, 66] width 6 height 6
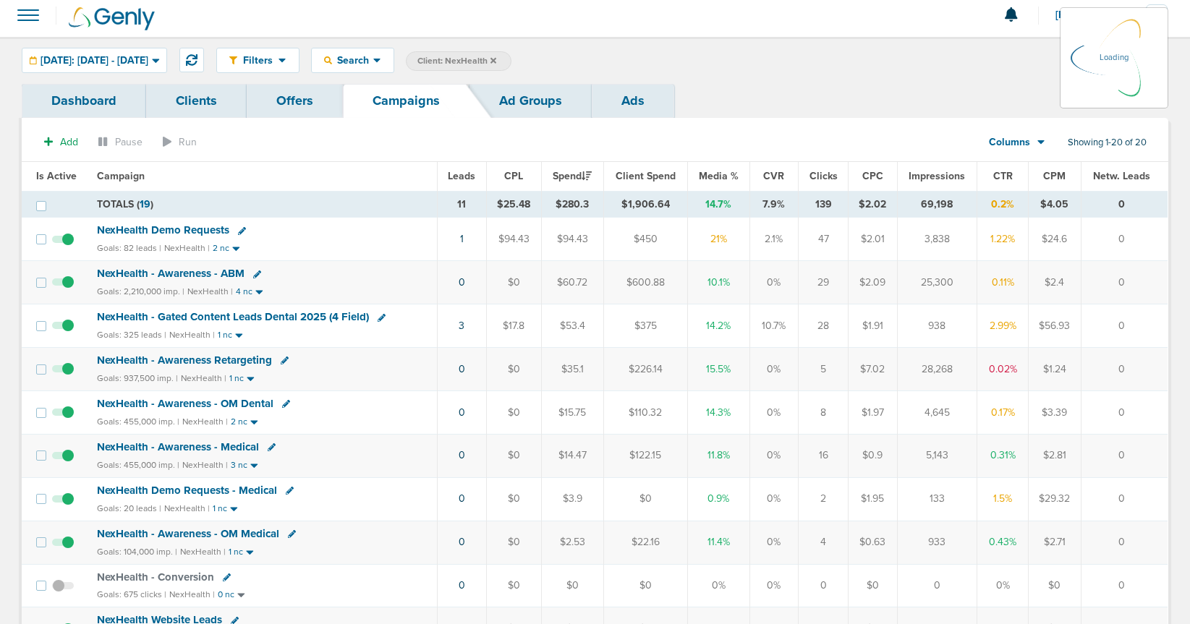
scroll to position [6, 0]
click at [496, 60] on icon at bounding box center [494, 61] width 6 height 6
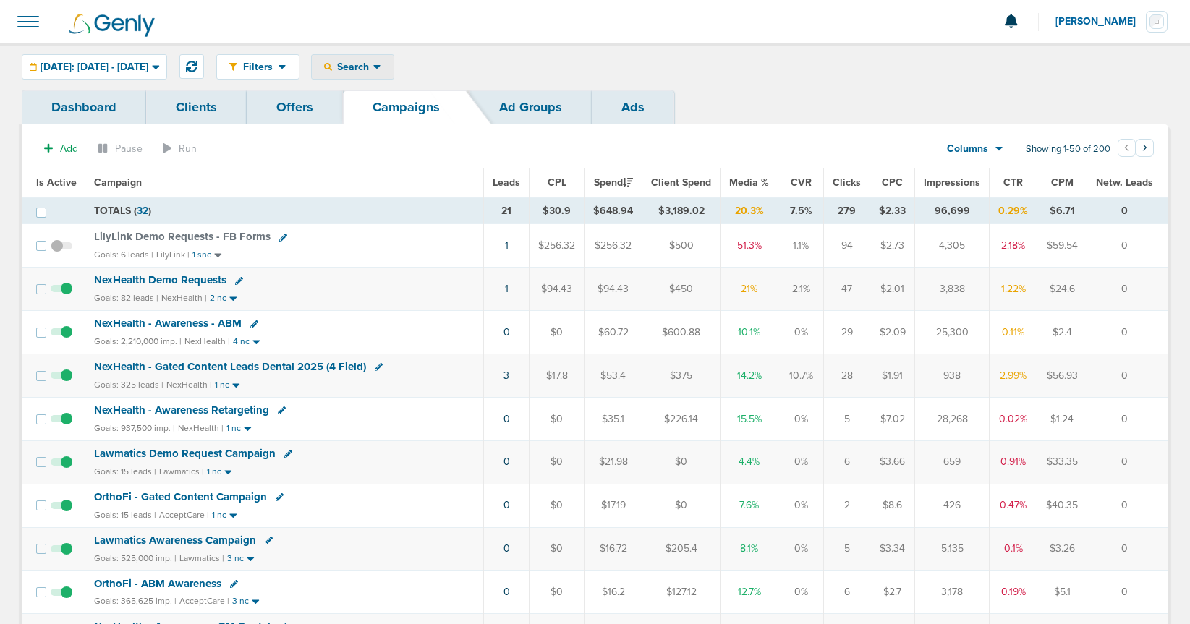
drag, startPoint x: 370, startPoint y: 59, endPoint x: 383, endPoint y: 107, distance: 49.3
click at [370, 59] on div "Search" at bounding box center [353, 67] width 82 height 24
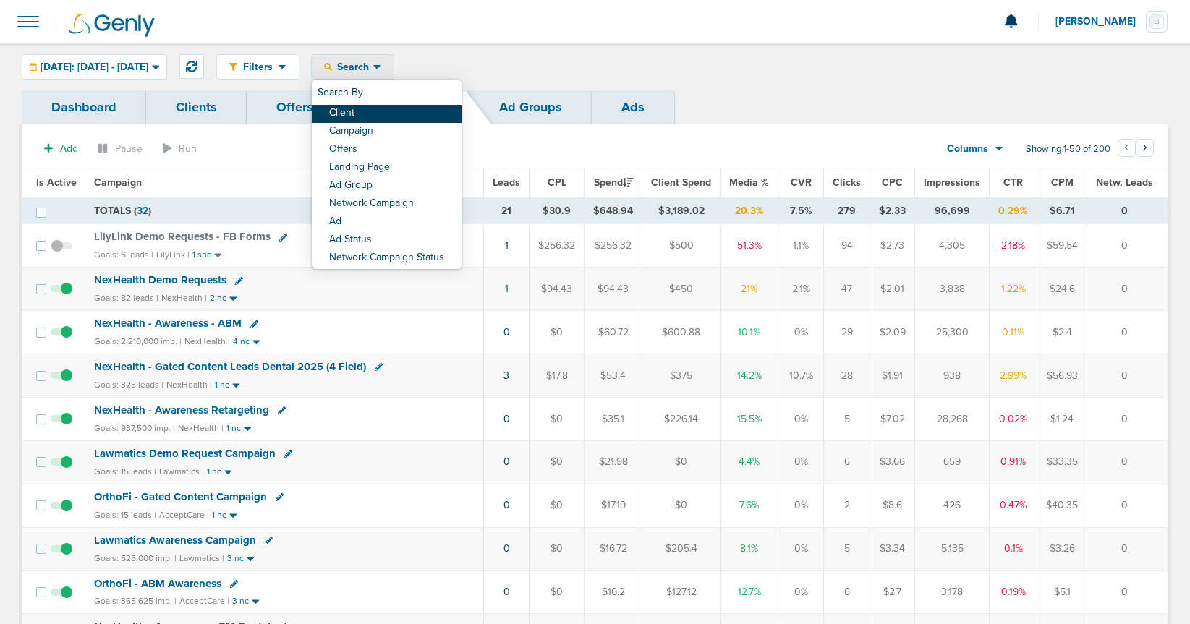
click at [383, 110] on link "Client" at bounding box center [387, 114] width 150 height 18
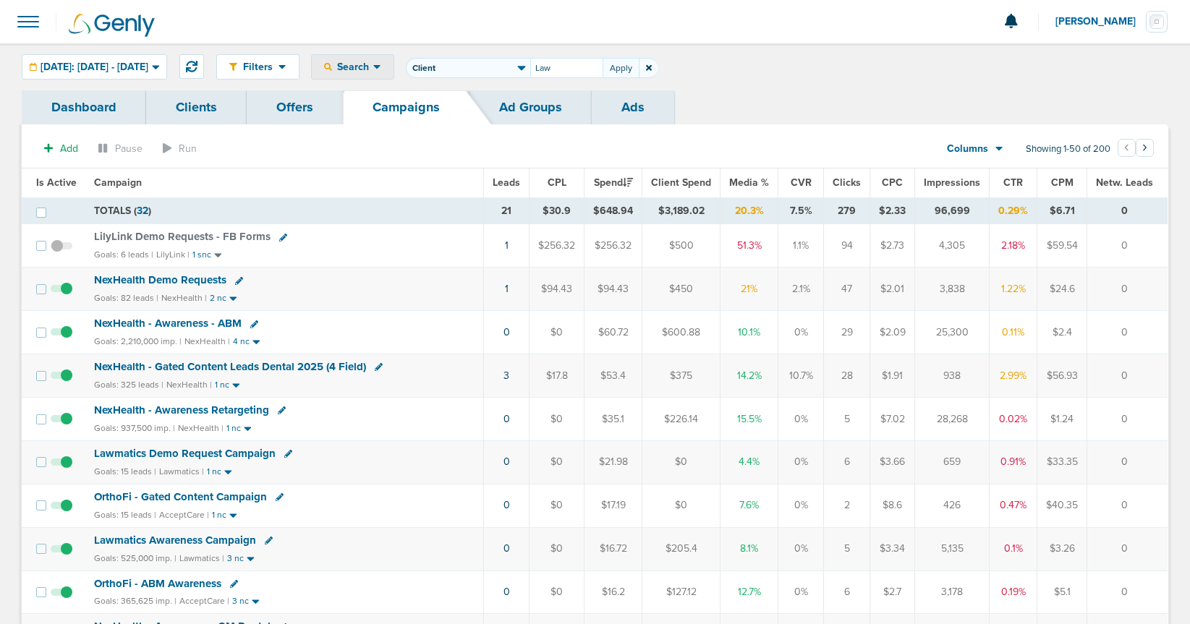
type input "Law"
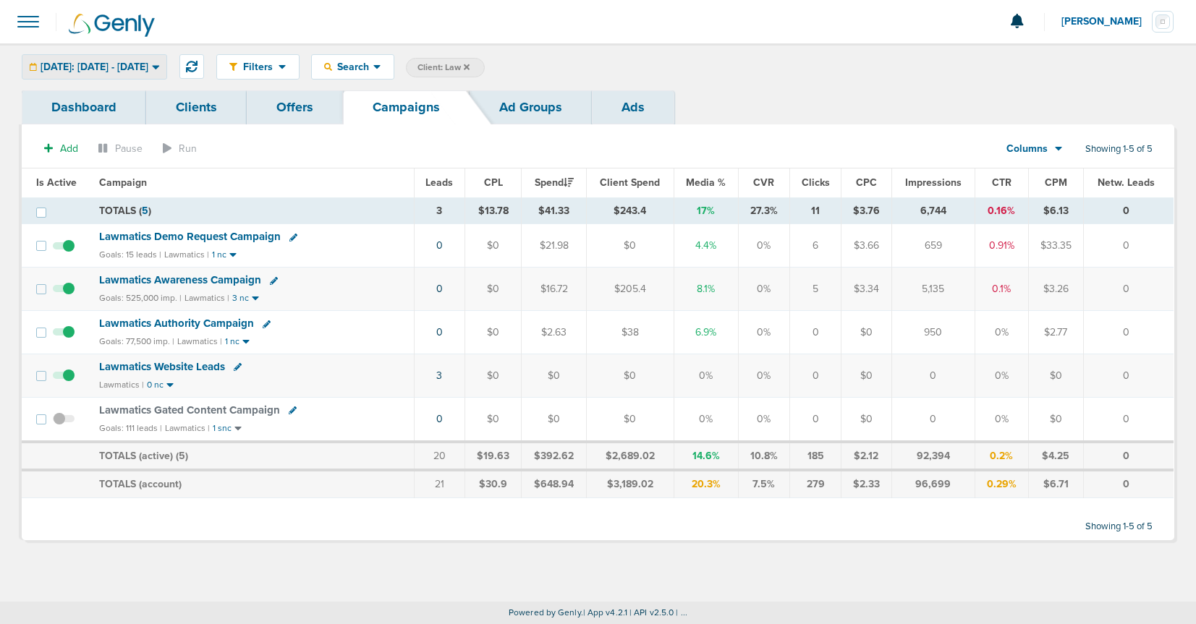
click at [104, 69] on span "[DATE]: [DATE] - [DATE]" at bounding box center [95, 67] width 108 height 10
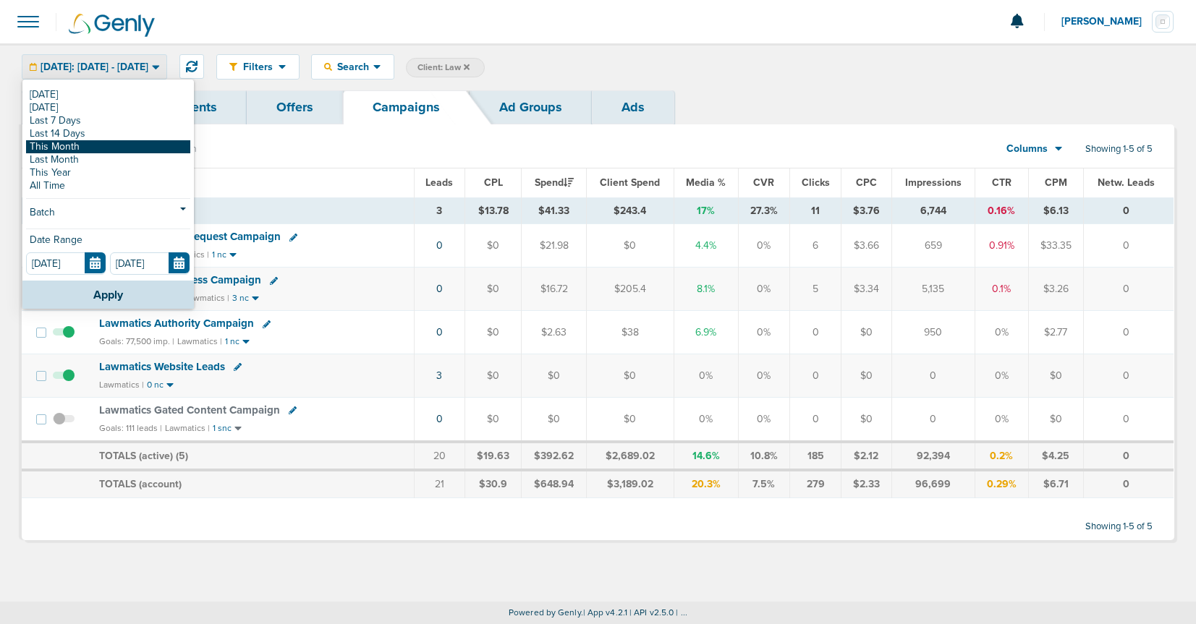
click at [82, 148] on link "This Month" at bounding box center [108, 146] width 164 height 13
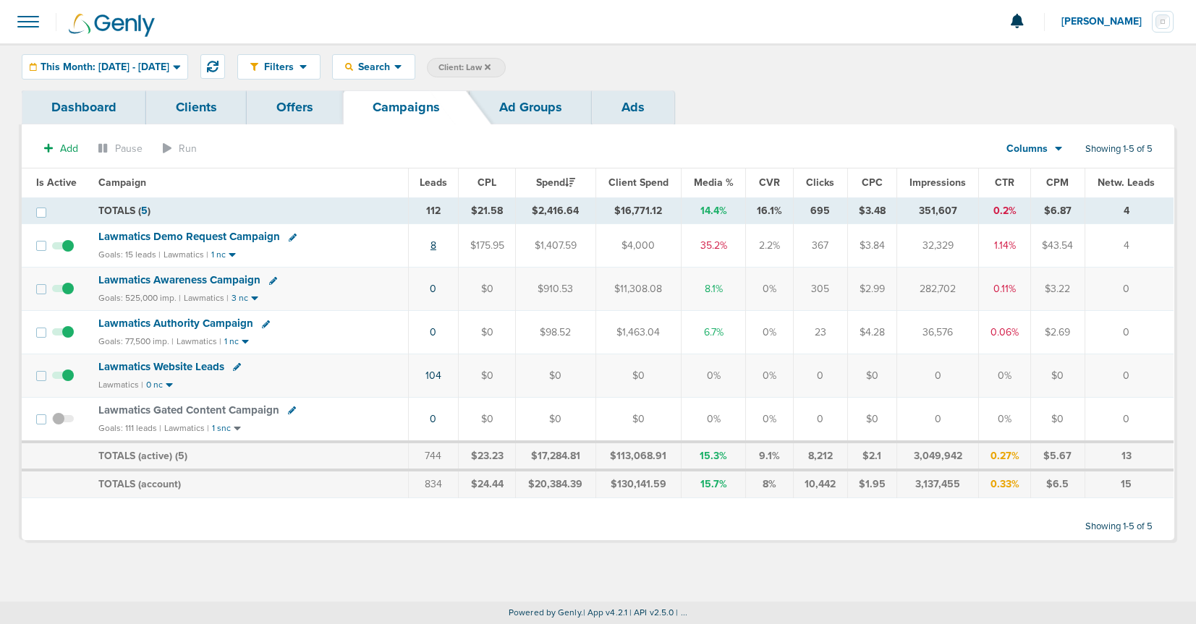
click at [433, 247] on link "8" at bounding box center [433, 245] width 6 height 12
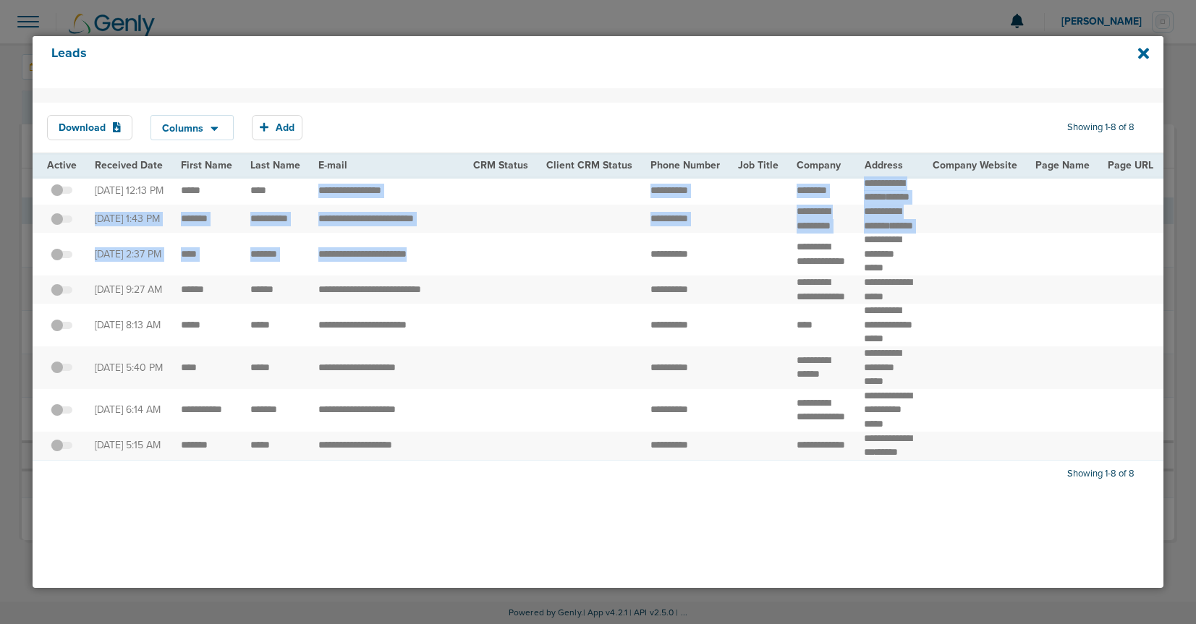
drag, startPoint x: 315, startPoint y: 205, endPoint x: 358, endPoint y: 302, distance: 106.2
click at [353, 182] on td "**********" at bounding box center [387, 191] width 155 height 28
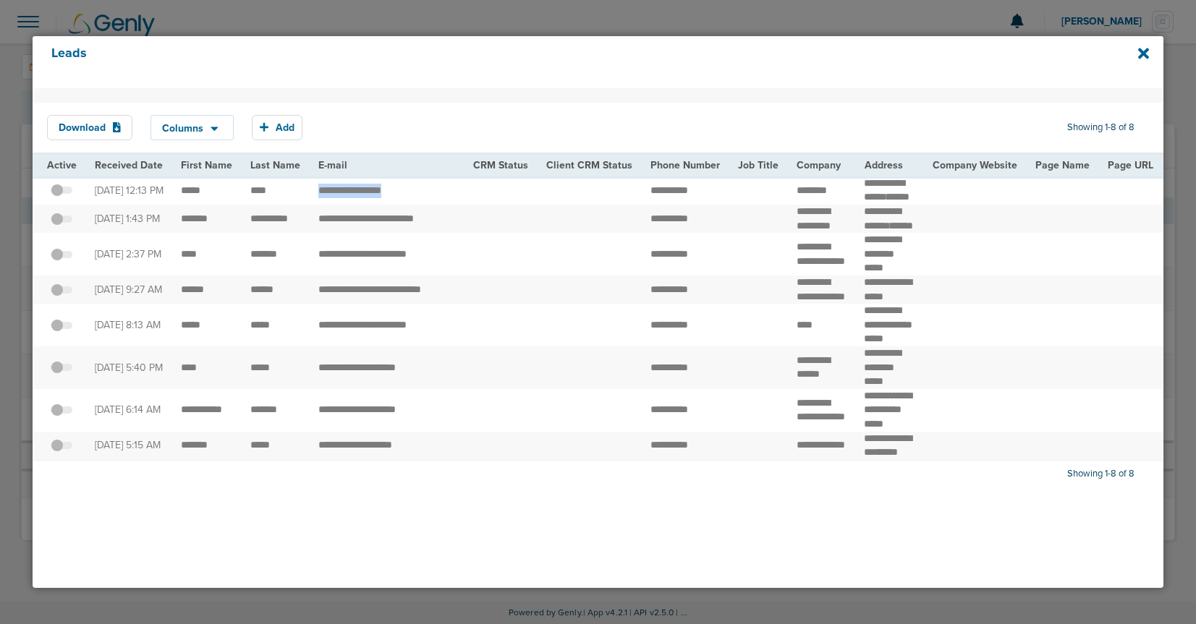
drag, startPoint x: 315, startPoint y: 202, endPoint x: 428, endPoint y: 201, distance: 113.6
click at [428, 201] on td "**********" at bounding box center [387, 191] width 155 height 28
copy td "****"
drag, startPoint x: 451, startPoint y: 258, endPoint x: 289, endPoint y: 254, distance: 161.4
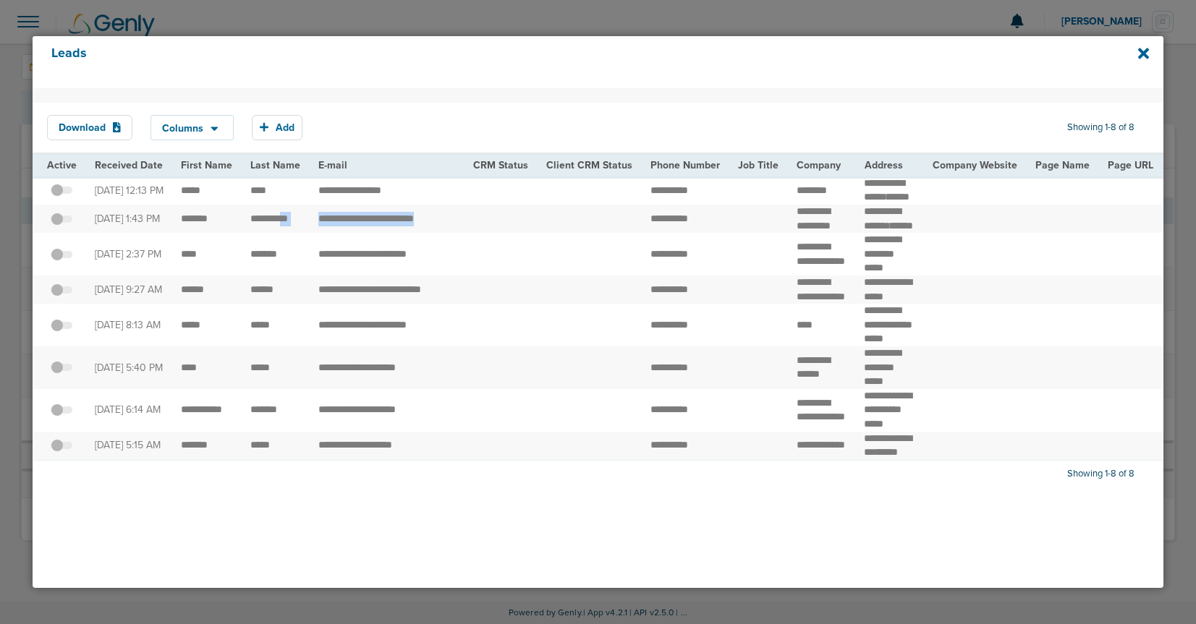
click at [318, 233] on td "**********" at bounding box center [387, 219] width 155 height 28
drag, startPoint x: 428, startPoint y: 256, endPoint x: 309, endPoint y: 255, distance: 118.7
click at [310, 233] on td "**********" at bounding box center [387, 219] width 155 height 28
click at [472, 276] on td at bounding box center [500, 254] width 73 height 43
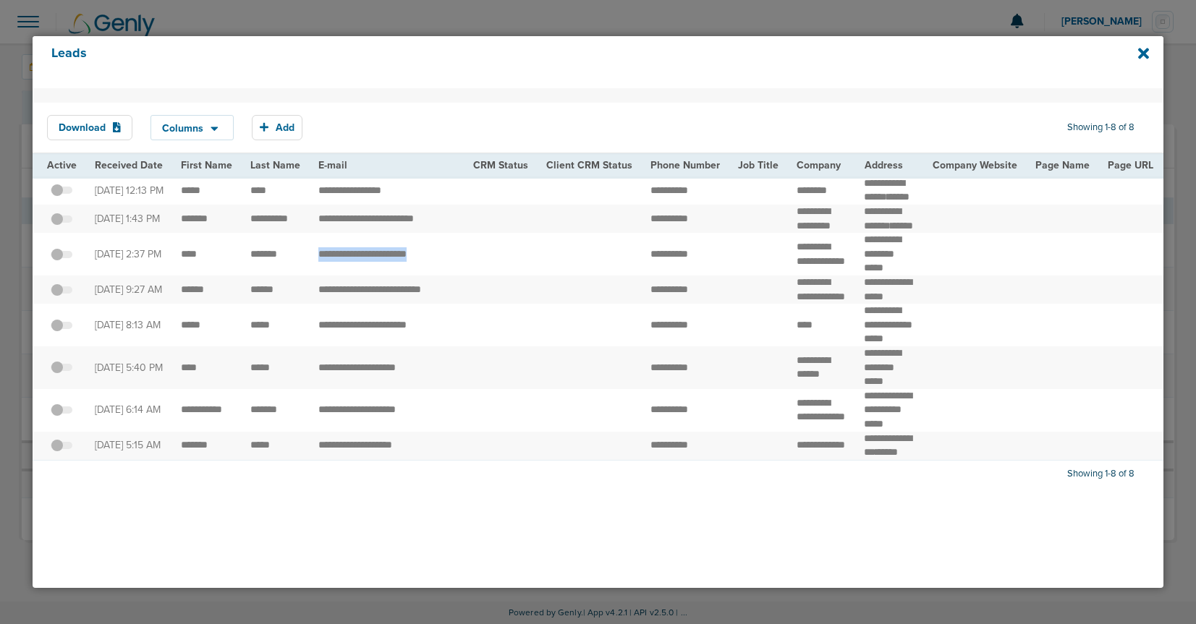
drag, startPoint x: 464, startPoint y: 294, endPoint x: 307, endPoint y: 300, distance: 156.4
copy tr "**********"
drag, startPoint x: 461, startPoint y: 338, endPoint x: 314, endPoint y: 336, distance: 146.9
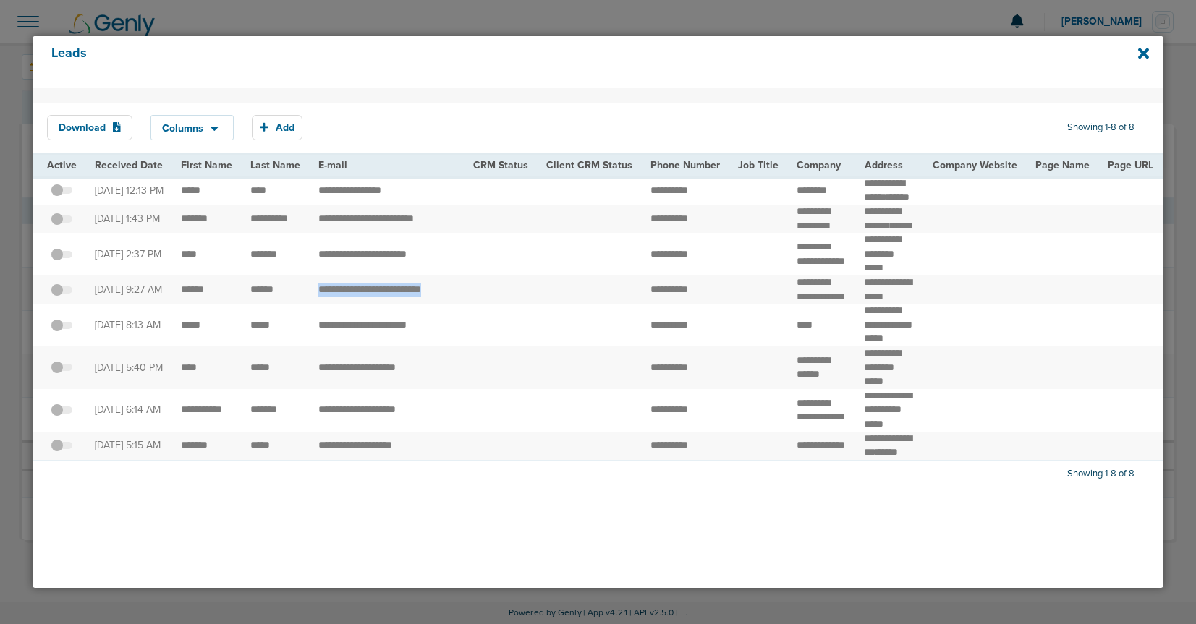
copy tr "**********"
drag, startPoint x: 328, startPoint y: 393, endPoint x: 307, endPoint y: 394, distance: 20.3
click at [310, 347] on td "**********" at bounding box center [387, 325] width 155 height 43
drag, startPoint x: 424, startPoint y: 438, endPoint x: 313, endPoint y: 439, distance: 111.4
click at [314, 389] on td "**********" at bounding box center [387, 368] width 155 height 43
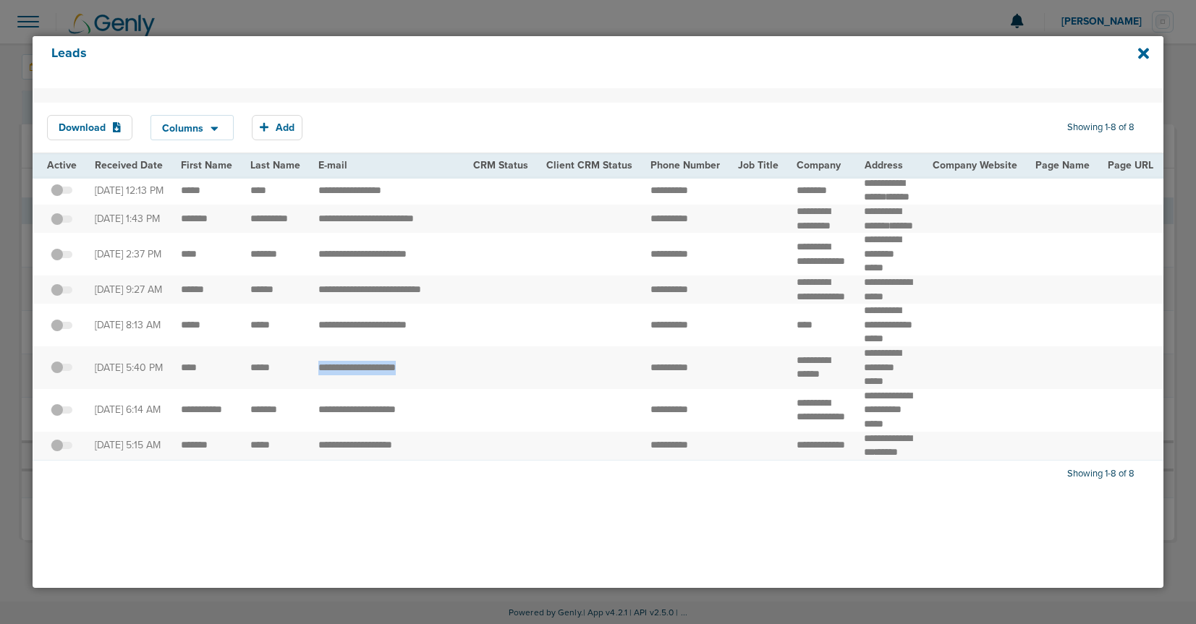
scroll to position [4, 0]
click at [425, 432] on td "**********" at bounding box center [387, 410] width 155 height 43
drag, startPoint x: 428, startPoint y: 485, endPoint x: 281, endPoint y: 481, distance: 146.9
drag, startPoint x: 422, startPoint y: 535, endPoint x: 306, endPoint y: 530, distance: 115.9
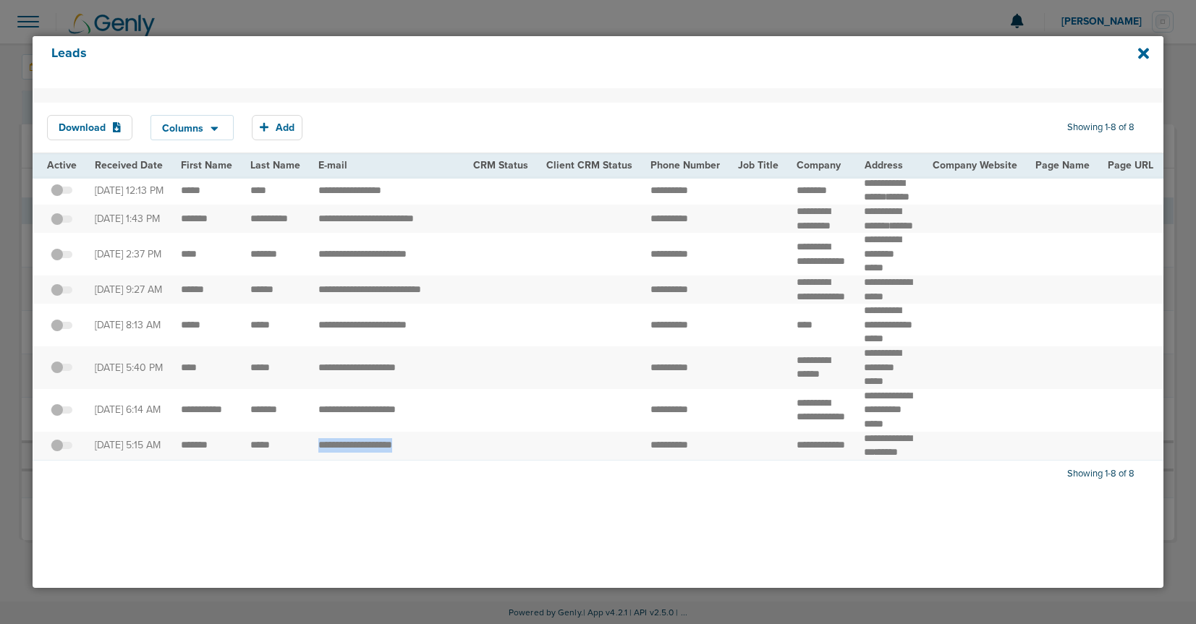
click at [310, 461] on td "**********" at bounding box center [387, 446] width 155 height 29
click at [1142, 56] on icon at bounding box center [1143, 53] width 11 height 11
click at [1142, 50] on icon at bounding box center [1143, 54] width 11 height 16
click at [1140, 59] on icon at bounding box center [1143, 54] width 11 height 16
click at [1139, 51] on icon at bounding box center [1143, 53] width 11 height 11
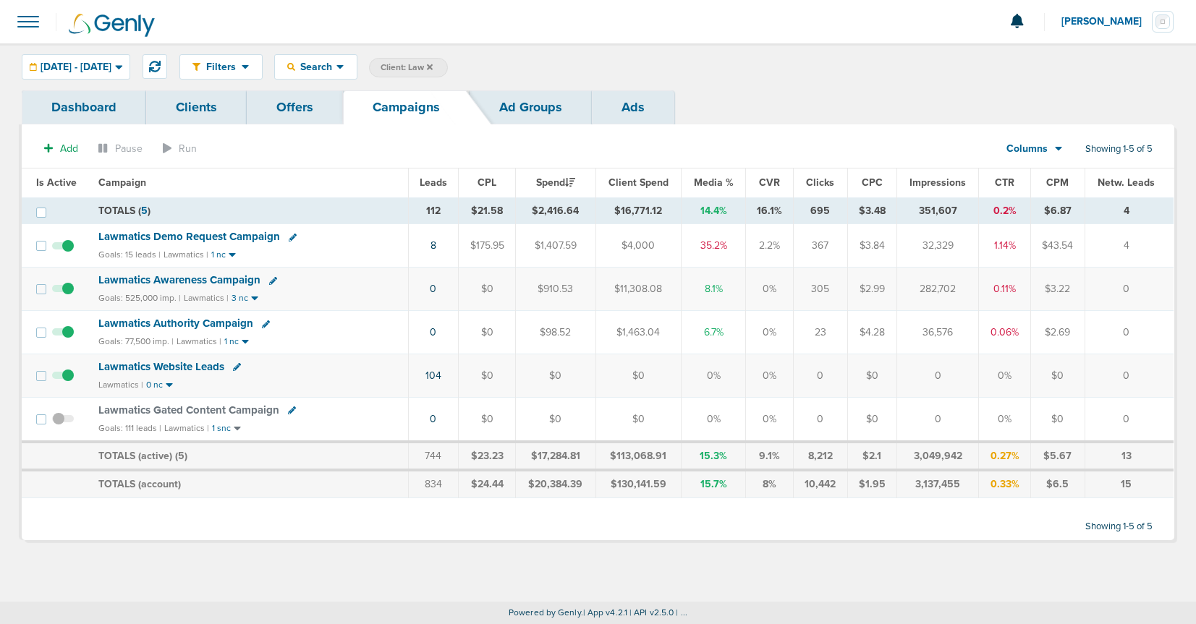
click at [433, 65] on icon at bounding box center [430, 67] width 6 height 6
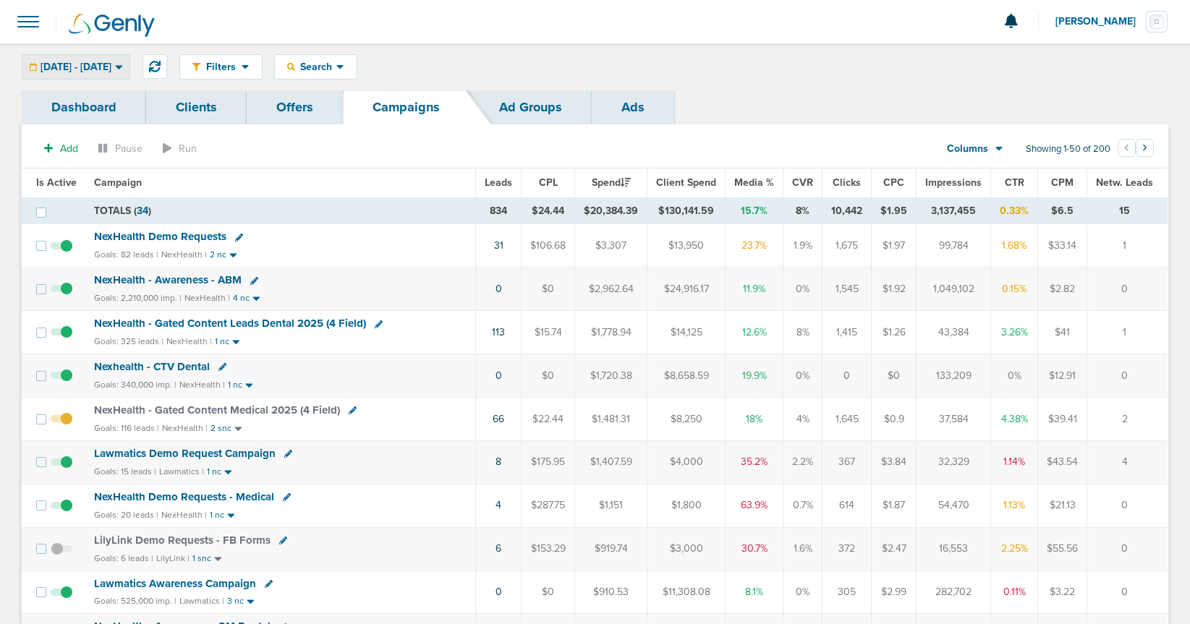
drag, startPoint x: 88, startPoint y: 64, endPoint x: 83, endPoint y: 75, distance: 12.4
click at [87, 66] on span "08.01.2025 - 08.31.2025" at bounding box center [76, 67] width 71 height 10
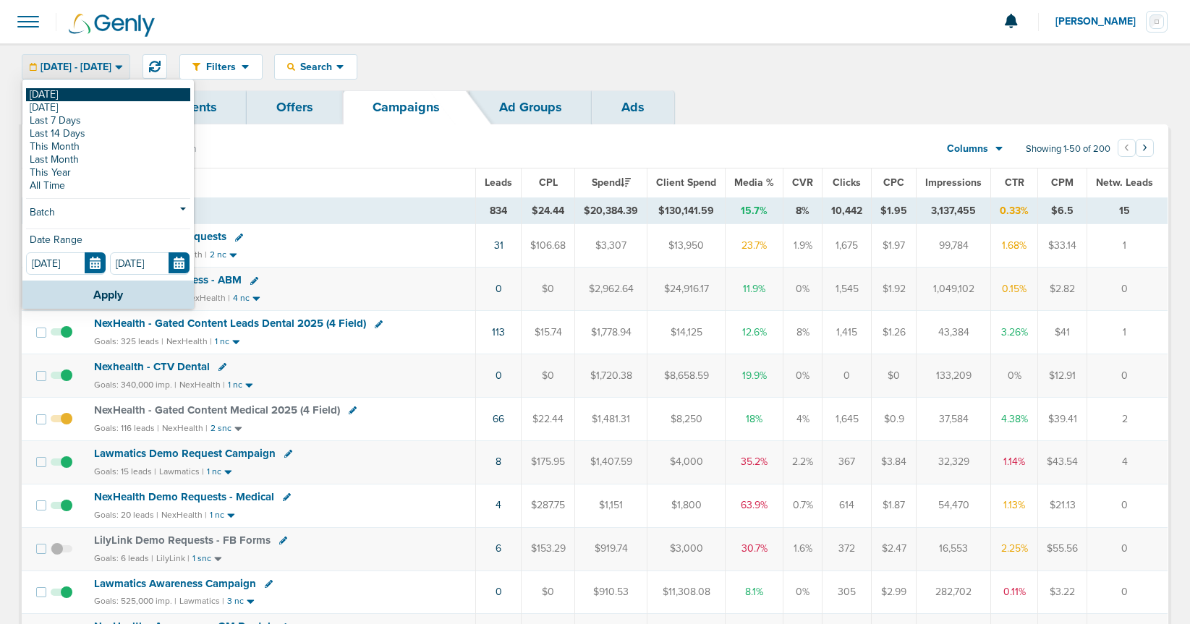
click at [73, 92] on link "[DATE]" at bounding box center [108, 94] width 164 height 13
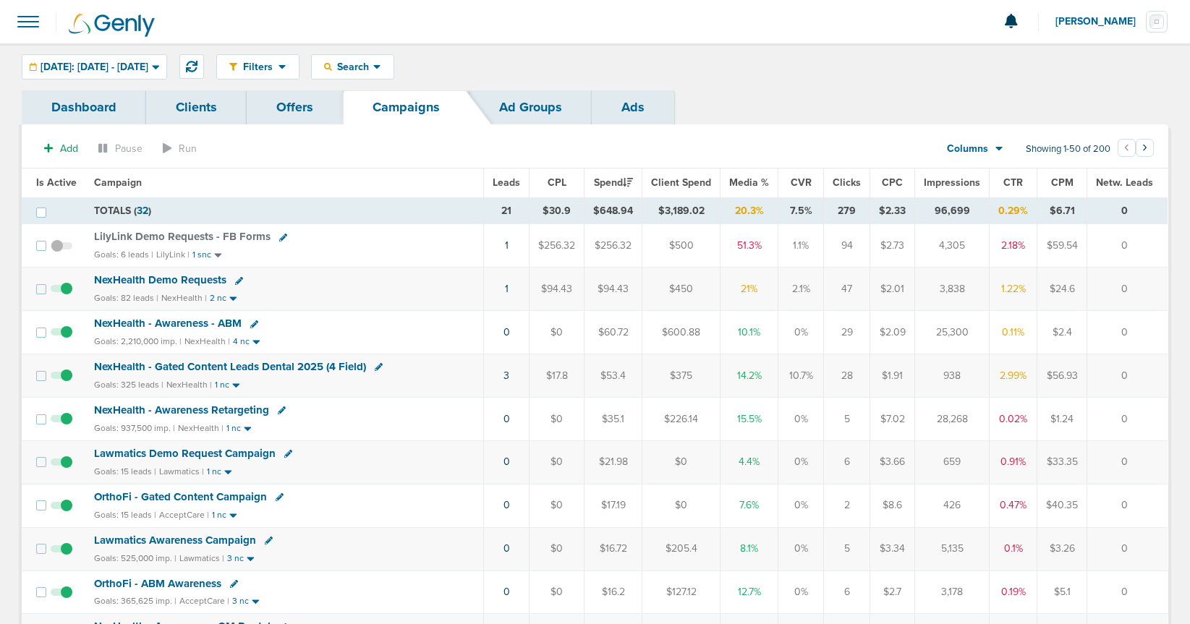
click at [143, 282] on span "NexHealth Demo Requests" at bounding box center [160, 279] width 132 height 13
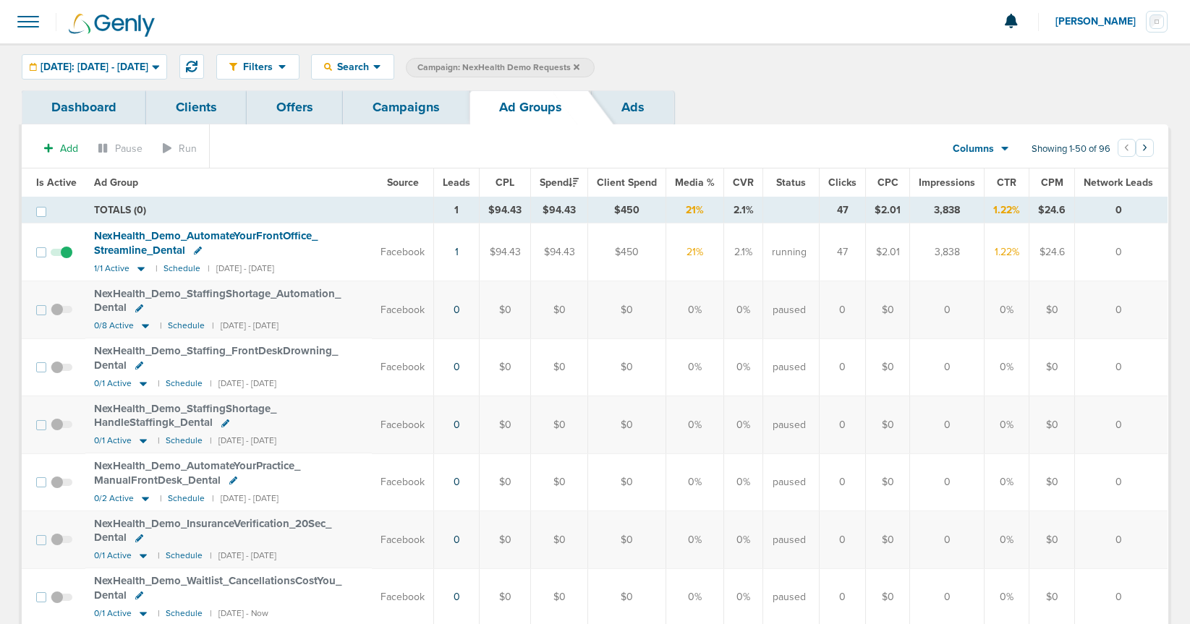
click at [370, 111] on link "Campaigns" at bounding box center [406, 107] width 127 height 34
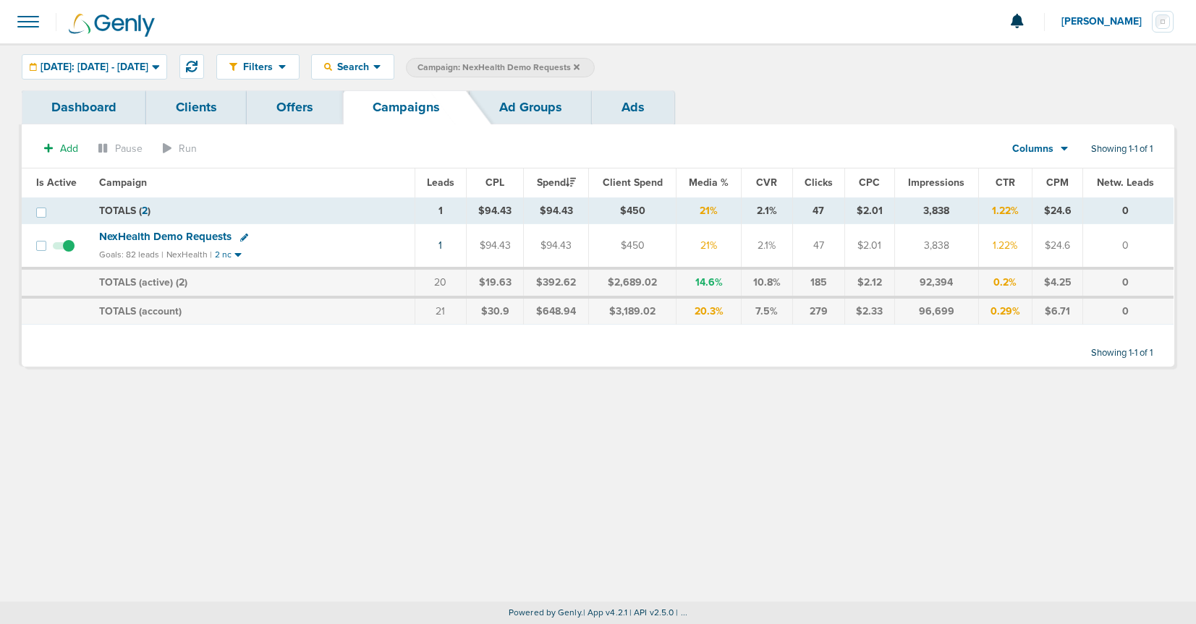
click at [580, 65] on icon at bounding box center [577, 67] width 6 height 6
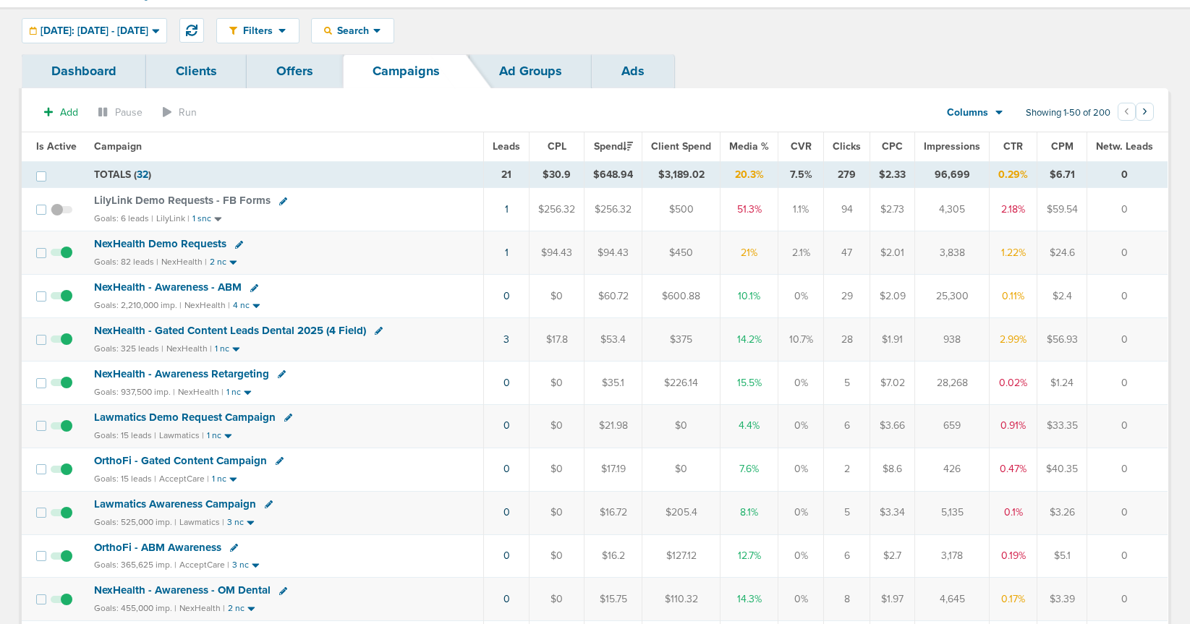
scroll to position [38, 0]
click at [179, 420] on span "Lawmatics Demo Request Campaign" at bounding box center [185, 415] width 182 height 13
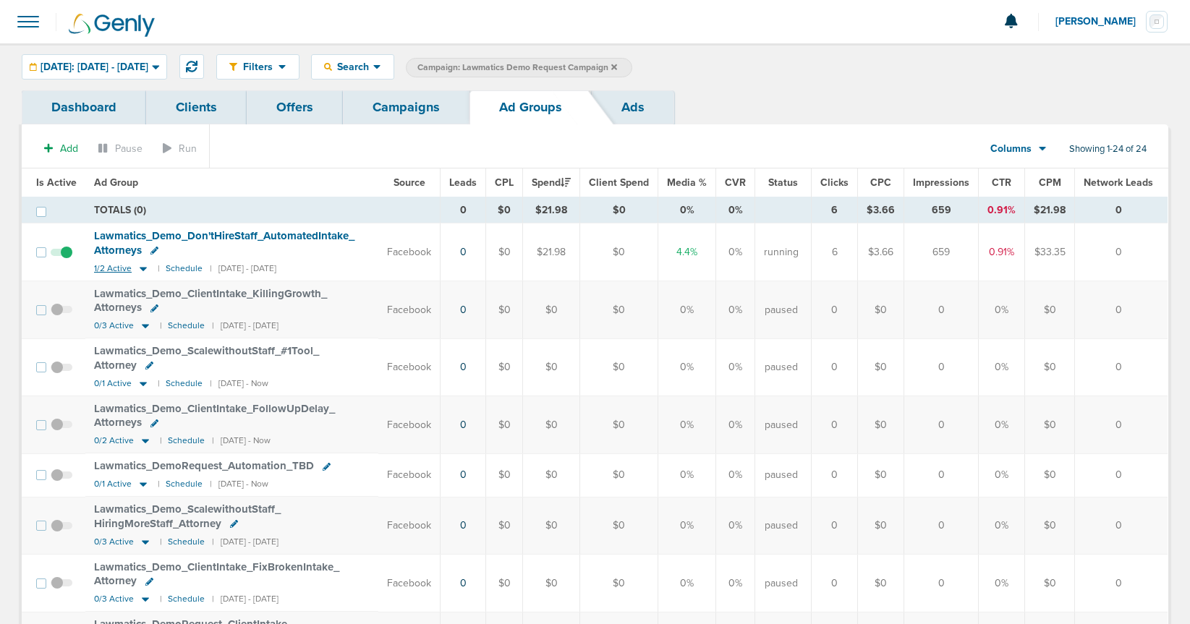
click at [141, 268] on icon at bounding box center [143, 269] width 7 height 4
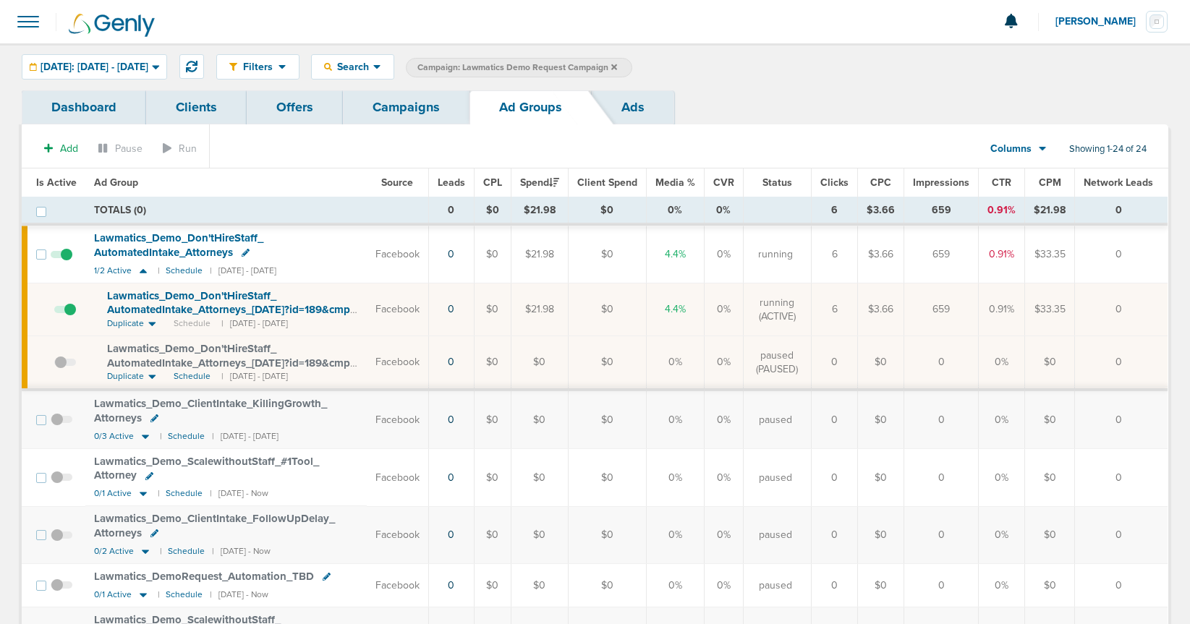
click at [160, 307] on span "Lawmatics_ Demo_ Don'tHireStaff_ AutomatedIntake_ Attorneys_ 08.05.25?id=189&cm…" at bounding box center [231, 309] width 249 height 41
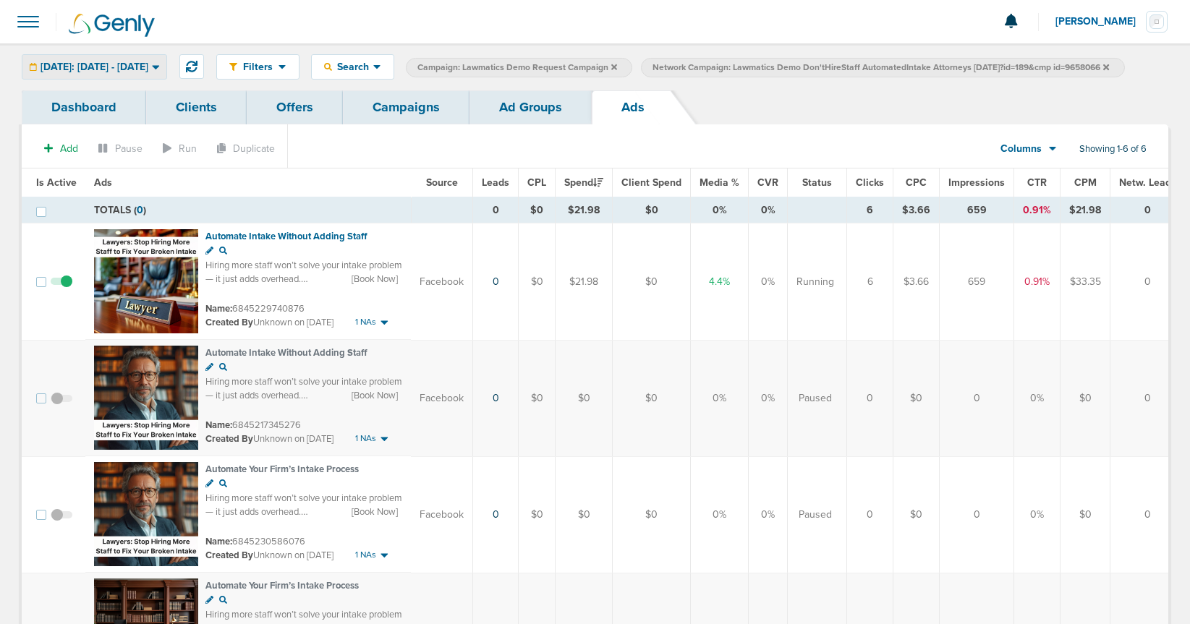
click at [80, 62] on span "[DATE]: [DATE] - [DATE]" at bounding box center [95, 67] width 108 height 10
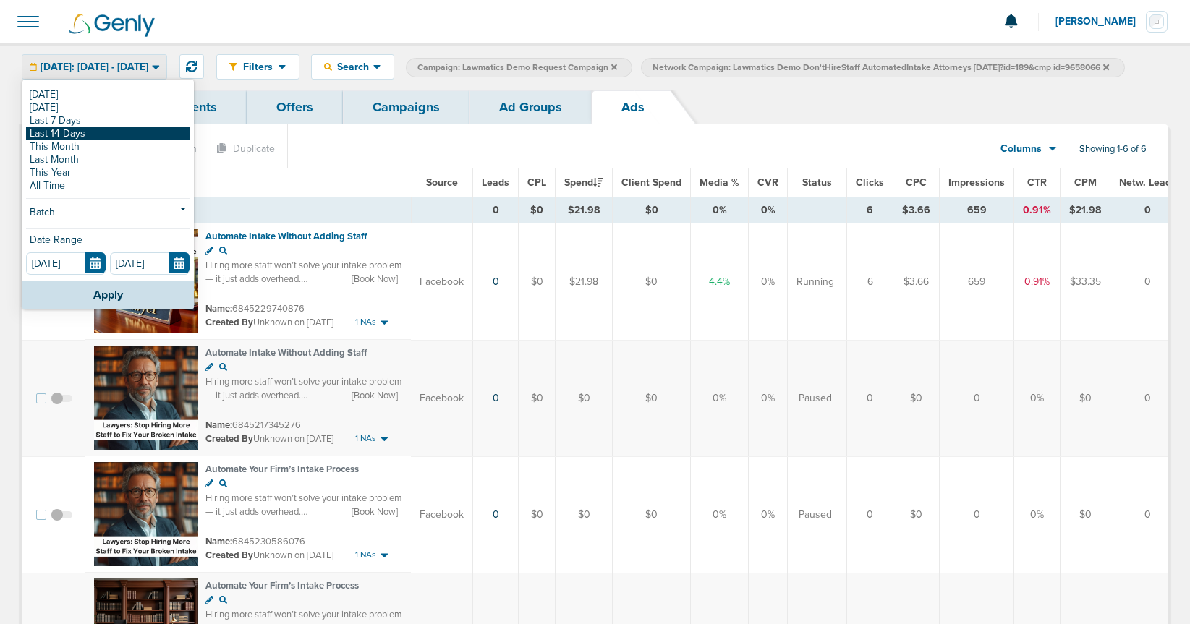
click at [75, 136] on link "Last 14 Days" at bounding box center [108, 133] width 164 height 13
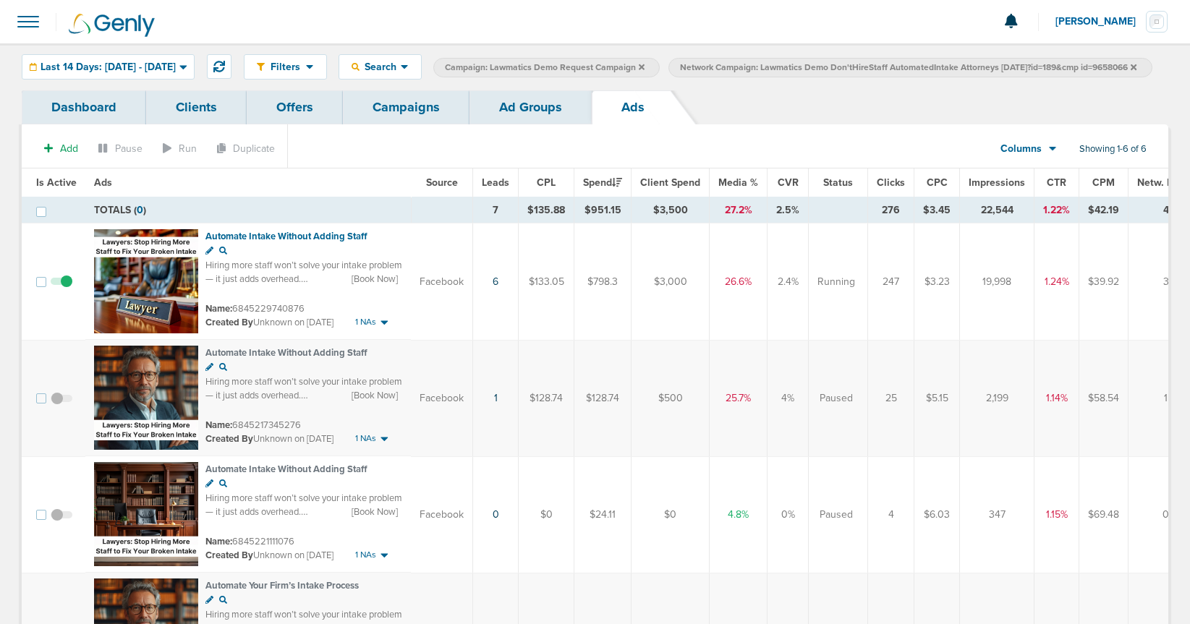
click at [396, 124] on link "Campaigns" at bounding box center [406, 107] width 127 height 34
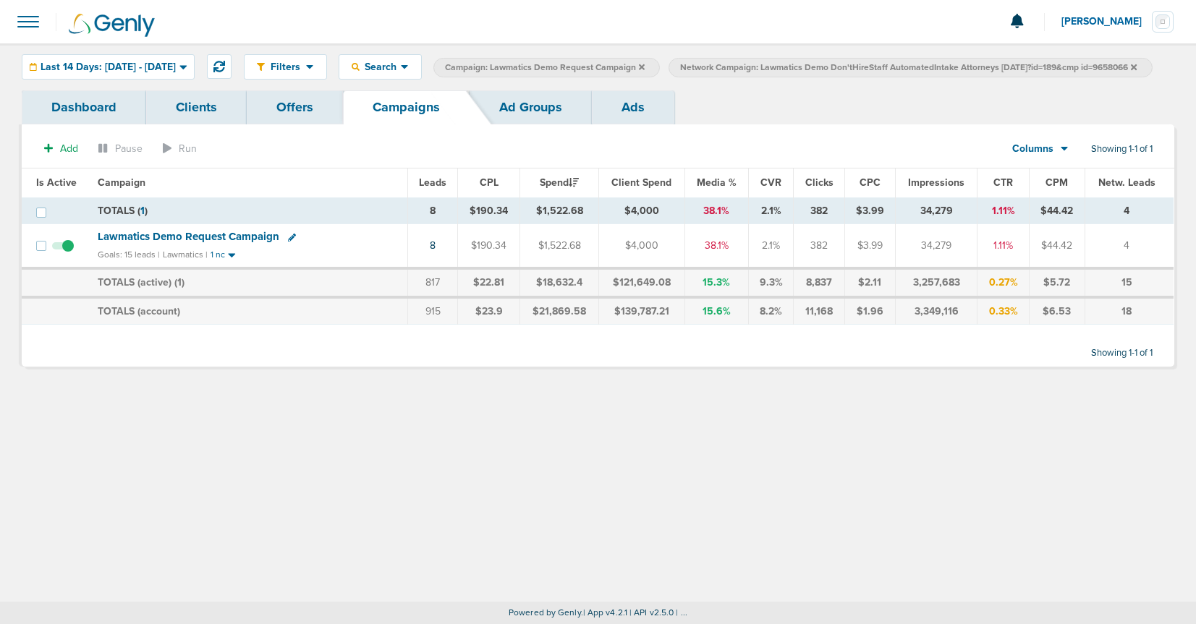
click at [1131, 69] on icon at bounding box center [1134, 67] width 6 height 6
click at [645, 67] on icon at bounding box center [642, 67] width 6 height 9
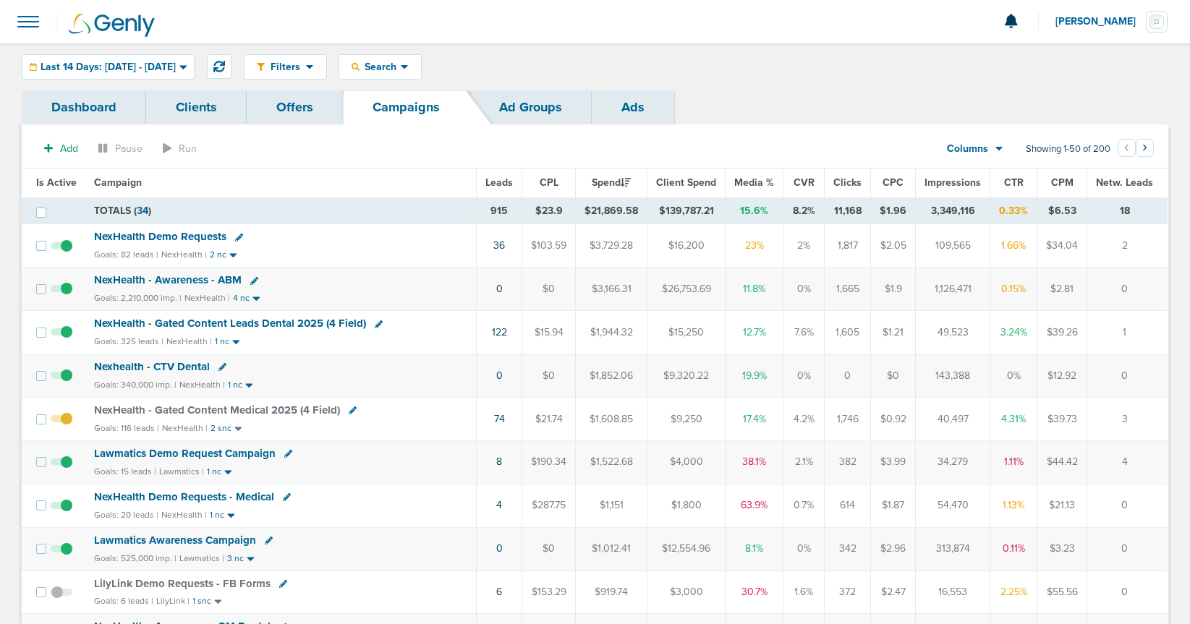
click at [152, 543] on span "Lawmatics Awareness Campaign" at bounding box center [175, 540] width 162 height 13
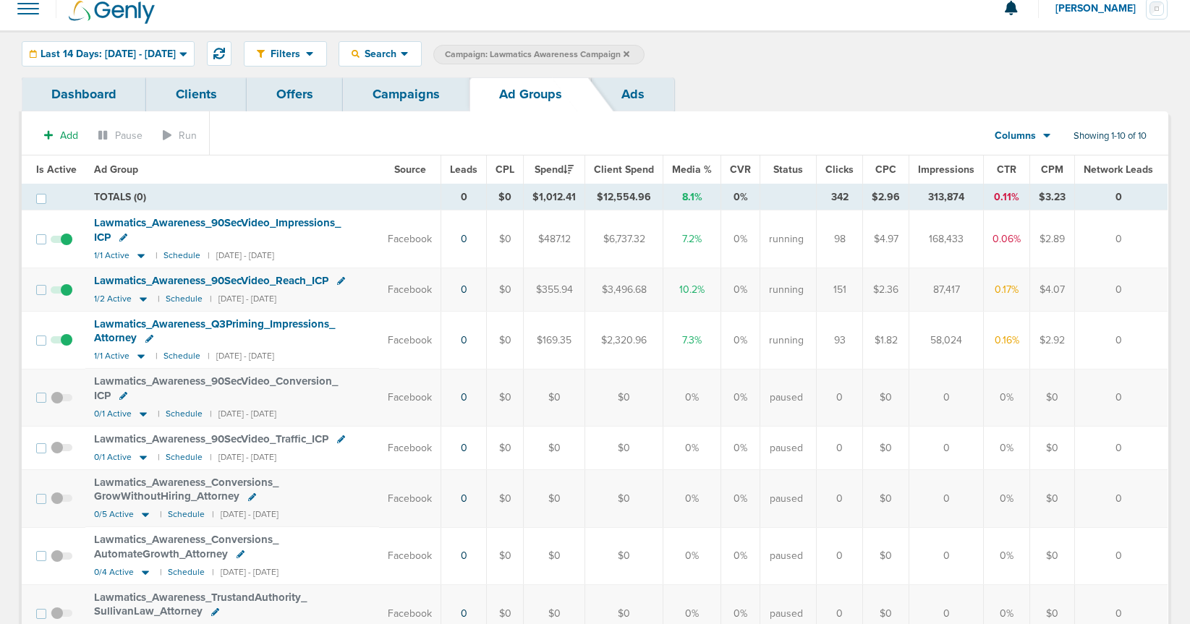
scroll to position [14, 0]
drag, startPoint x: 391, startPoint y: 90, endPoint x: 385, endPoint y: 96, distance: 8.7
click at [391, 90] on link "Campaigns" at bounding box center [406, 93] width 127 height 34
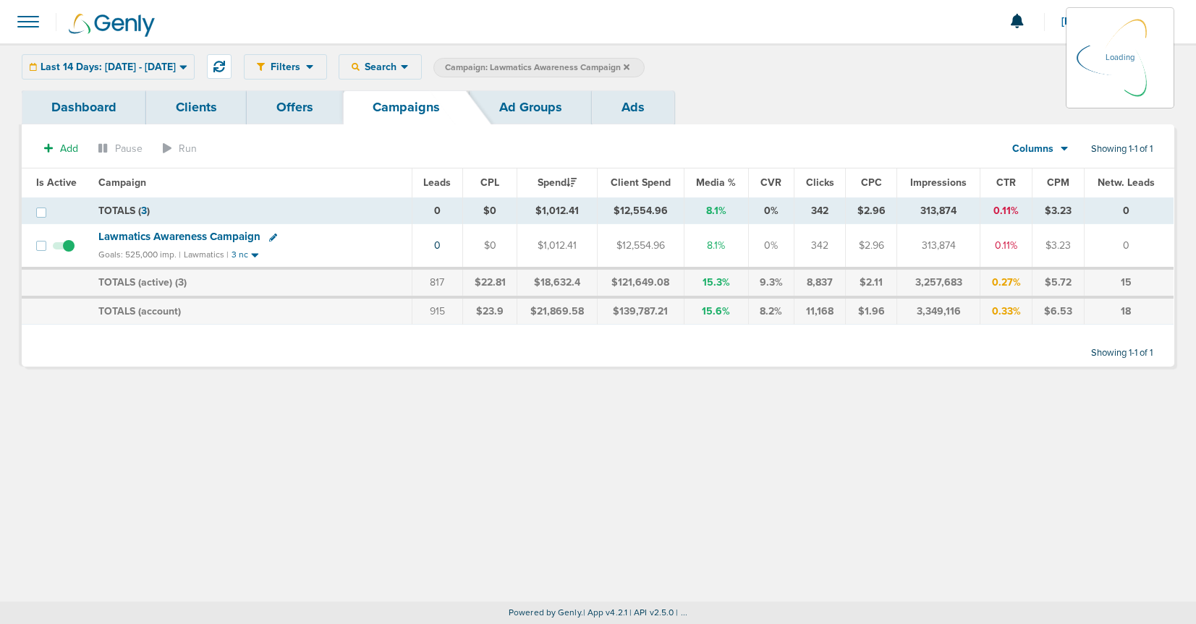
click at [629, 66] on icon at bounding box center [627, 67] width 6 height 9
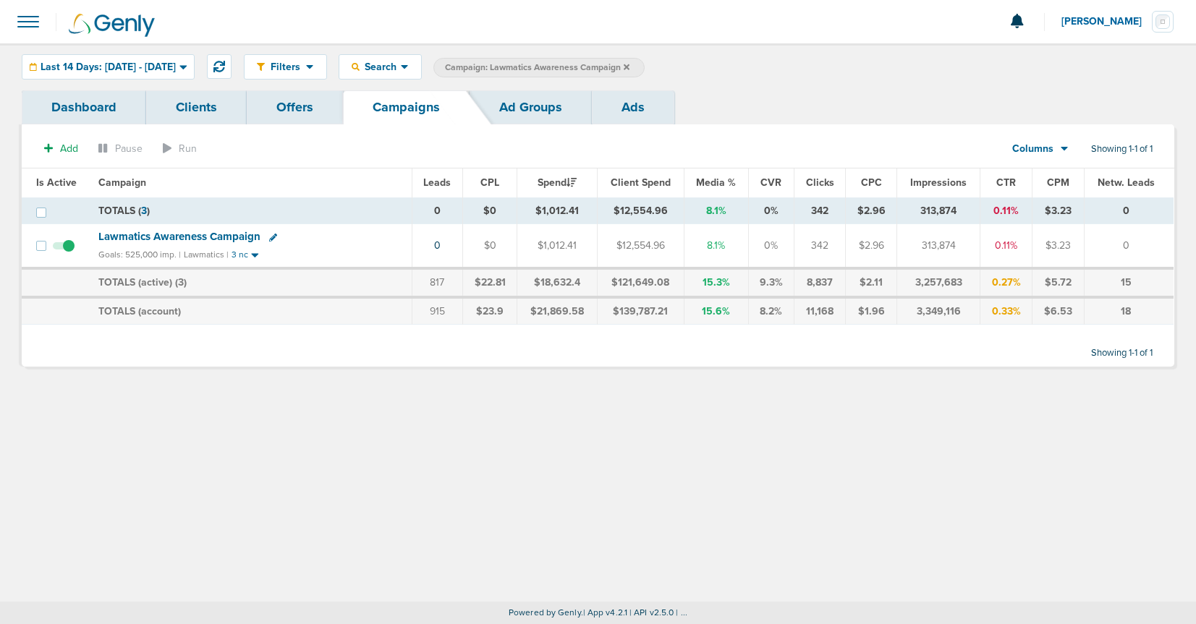
click at [629, 67] on icon at bounding box center [627, 67] width 6 height 6
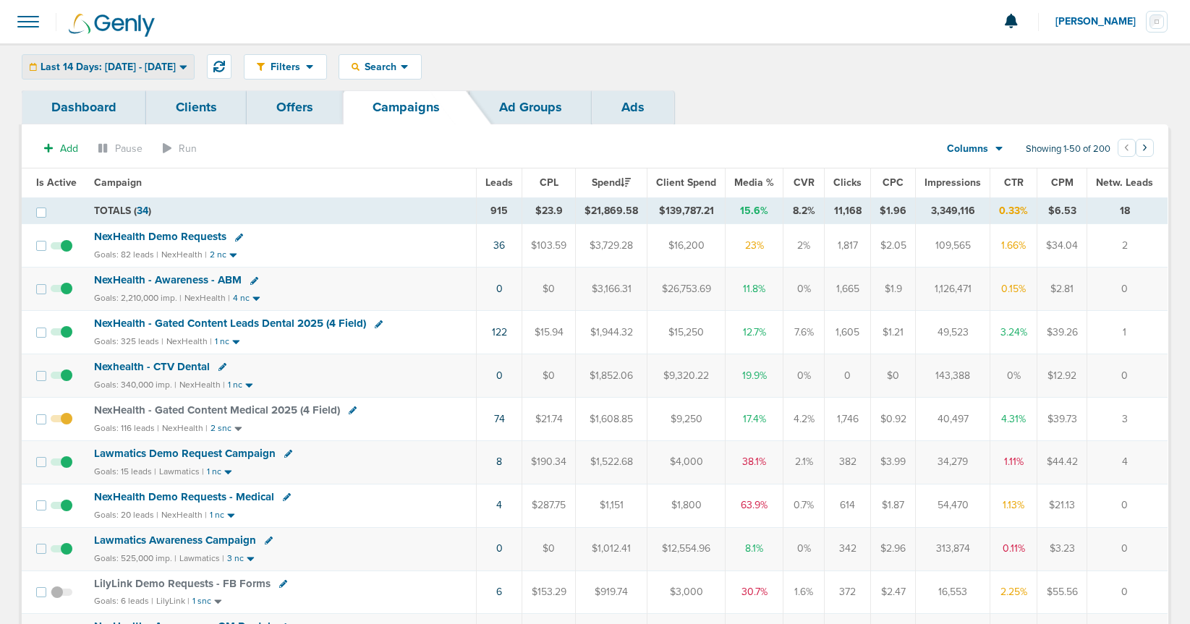
drag, startPoint x: 85, startPoint y: 61, endPoint x: 82, endPoint y: 72, distance: 10.5
click at [85, 62] on span "Last 14 Days: 07.31.2025 - 08.14.2025" at bounding box center [108, 67] width 135 height 10
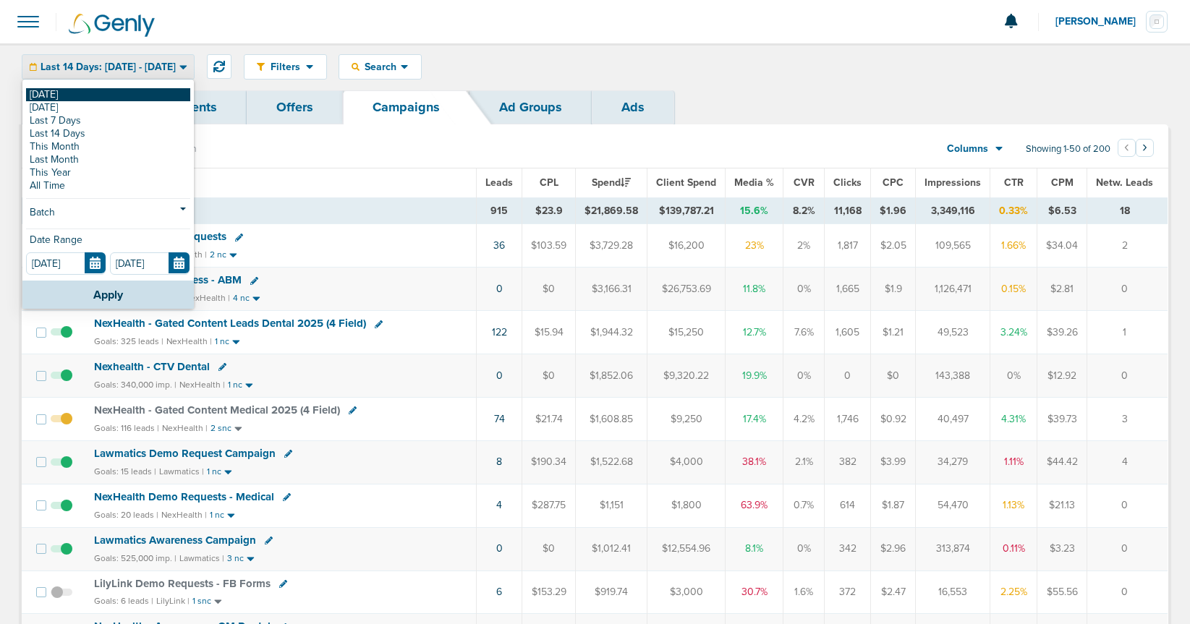
click at [77, 89] on link "[DATE]" at bounding box center [108, 94] width 164 height 13
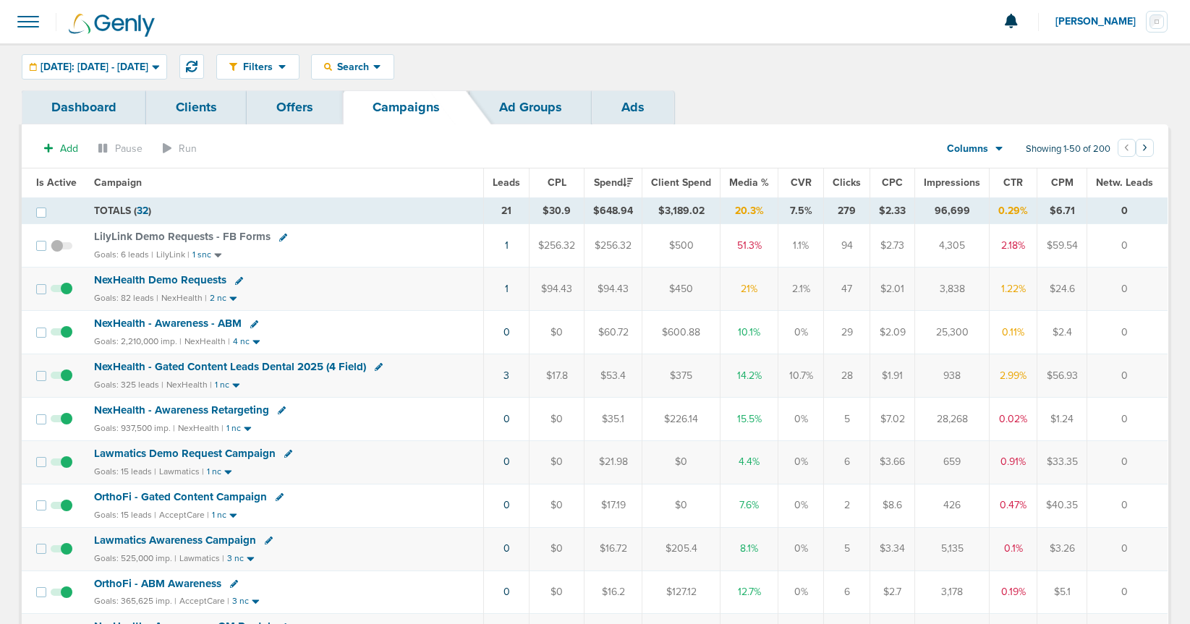
click at [161, 278] on span "NexHealth Demo Requests" at bounding box center [160, 279] width 132 height 13
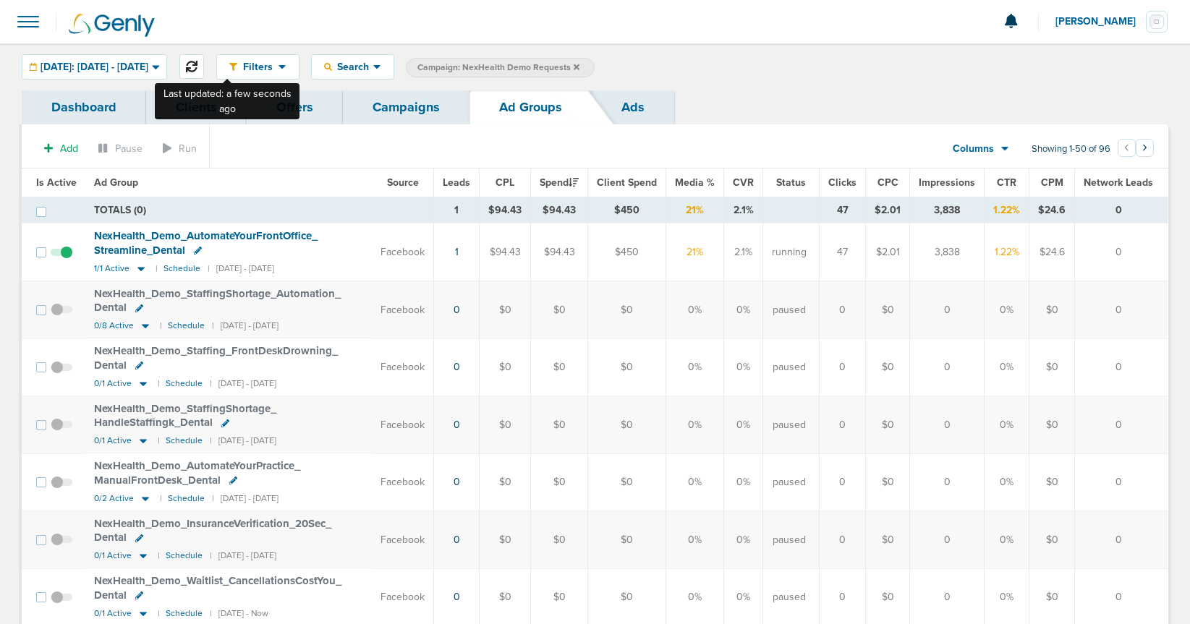
click at [198, 65] on icon at bounding box center [192, 67] width 12 height 12
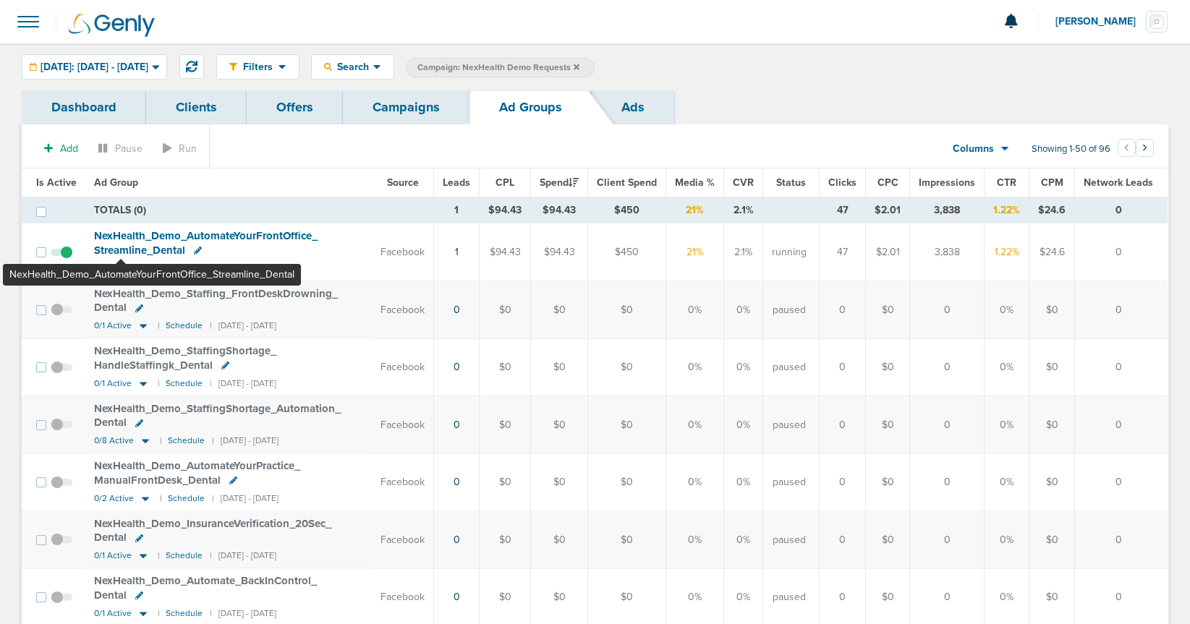
click at [121, 252] on span "NexHealth_ Demo_ AutomateYourFrontOffice_ Streamline_ Dental" at bounding box center [206, 242] width 224 height 27
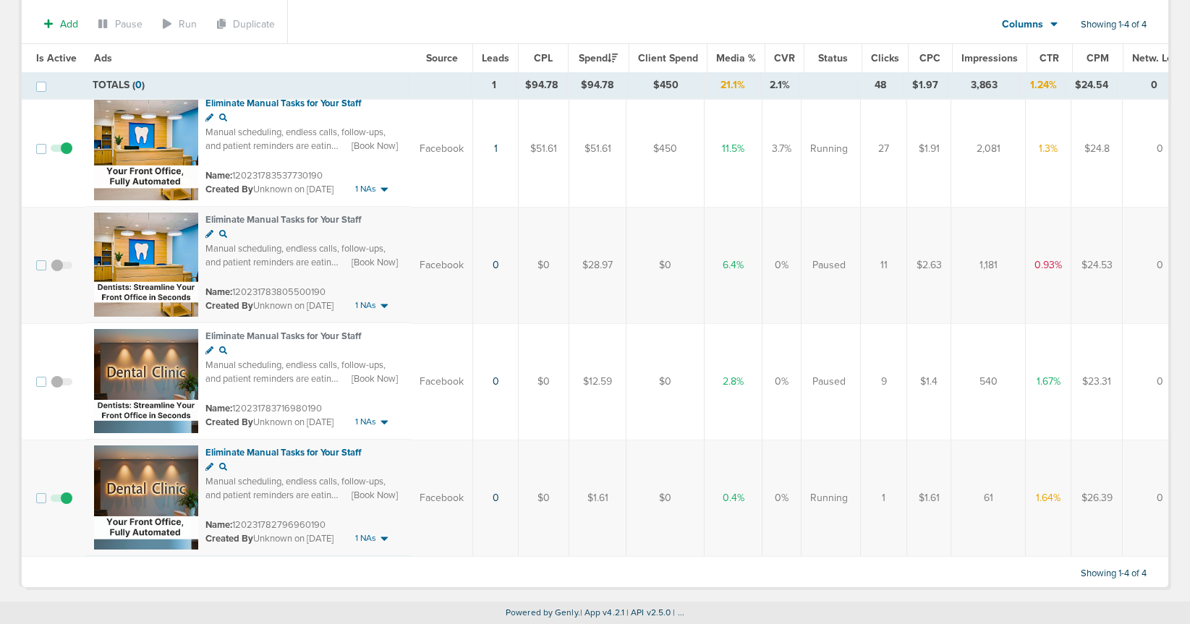
scroll to position [143, 0]
click at [59, 389] on span at bounding box center [62, 389] width 22 height 0
click at [61, 385] on input "checkbox" at bounding box center [61, 385] width 0 height 0
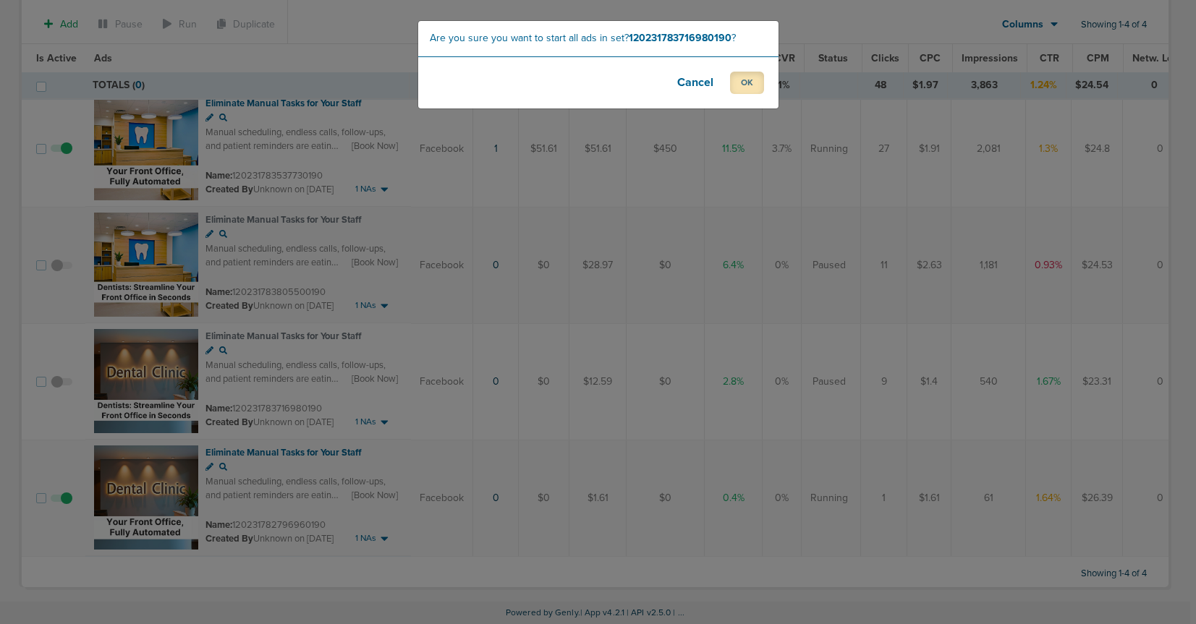
click at [753, 86] on button "OK" at bounding box center [747, 83] width 34 height 22
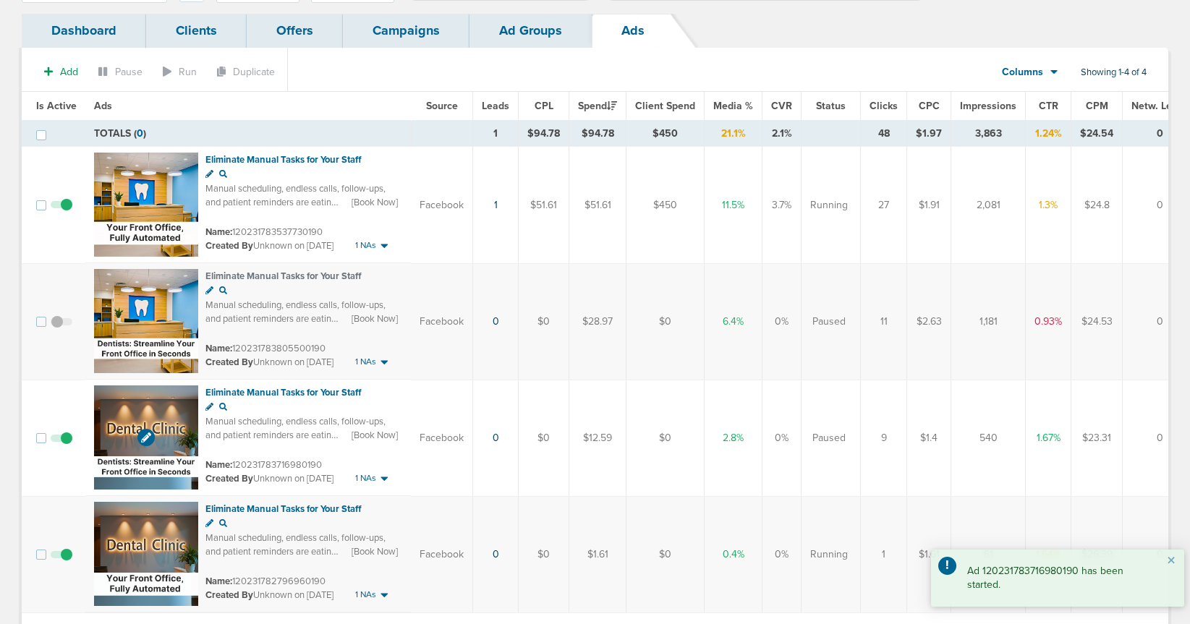
scroll to position [80, 0]
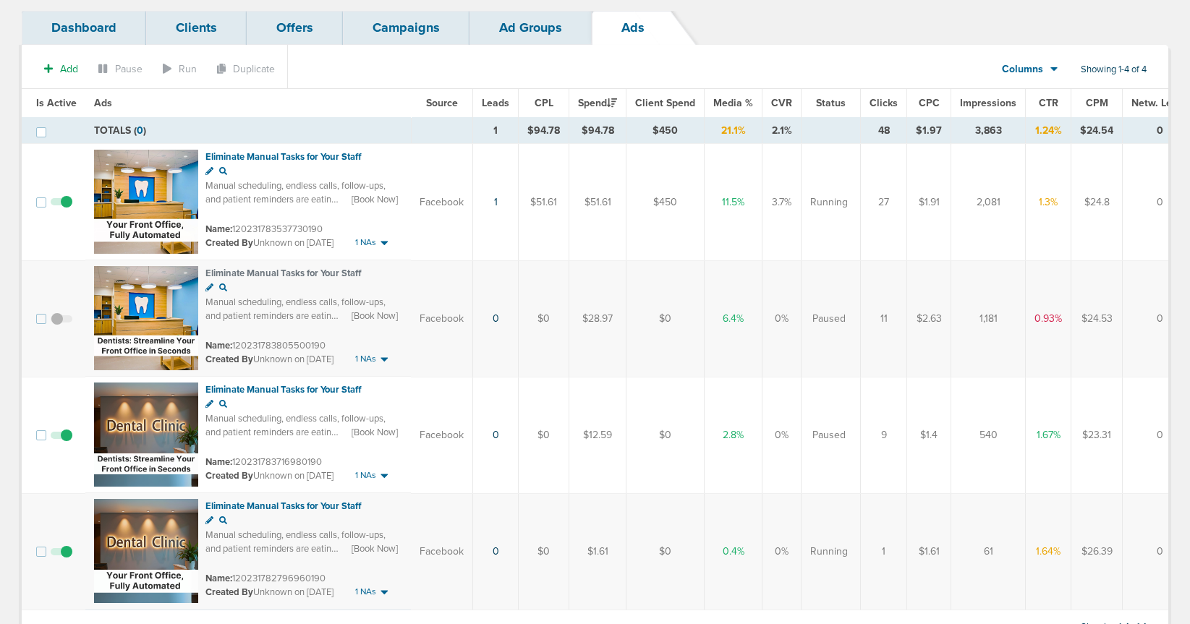
click at [524, 32] on link "Ad Groups" at bounding box center [531, 28] width 122 height 34
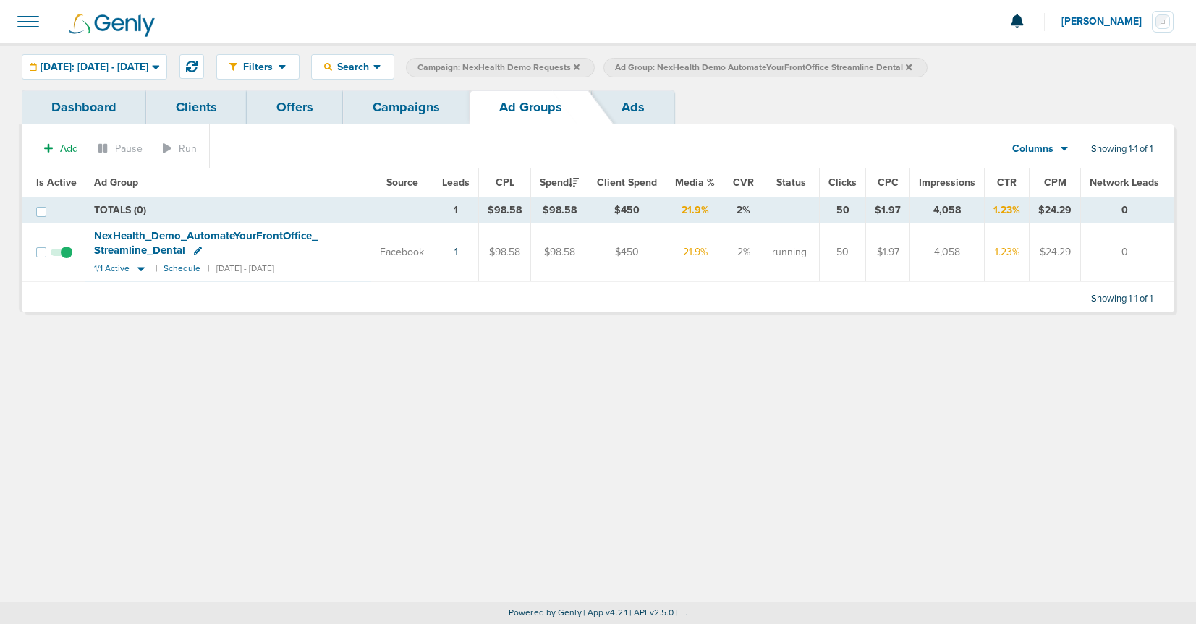
click at [404, 109] on link "Campaigns" at bounding box center [406, 107] width 127 height 34
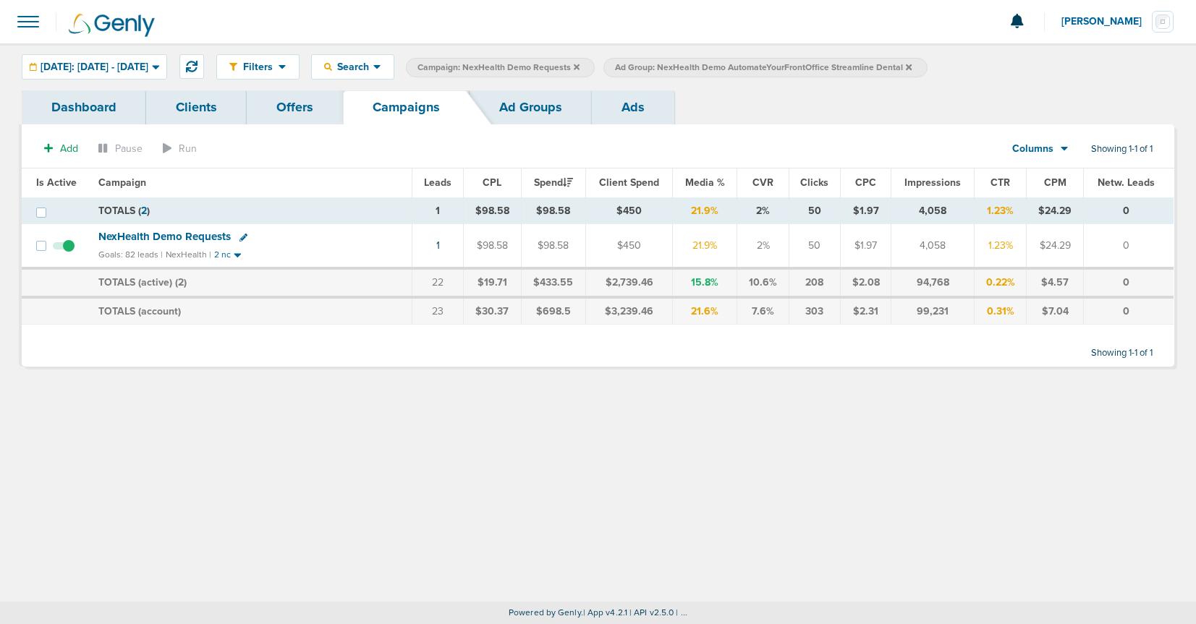
click at [912, 68] on icon at bounding box center [909, 67] width 6 height 9
click at [580, 66] on icon at bounding box center [577, 67] width 6 height 6
